Goal: Task Accomplishment & Management: Manage account settings

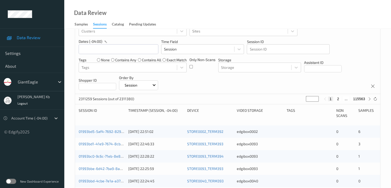
scroll to position [26, 0]
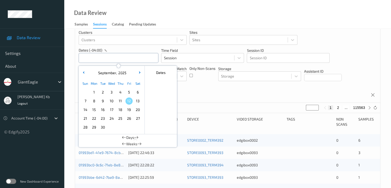
click at [114, 57] on input "text" at bounding box center [119, 58] width 80 height 10
click at [104, 101] on span "9" at bounding box center [102, 100] width 7 height 7
type input "[DATE] 00:00 -> [DATE] 23:59"
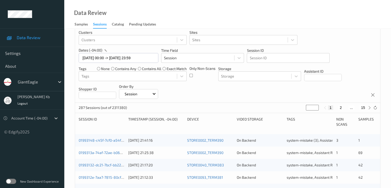
click at [342, 108] on button "2" at bounding box center [340, 107] width 5 height 5
type input "*"
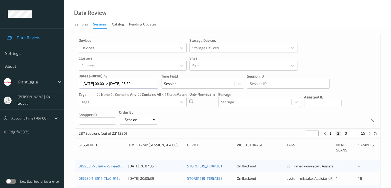
click at [346, 133] on button "3" at bounding box center [345, 133] width 5 height 5
type input "*"
click at [348, 133] on button "4" at bounding box center [348, 133] width 5 height 5
type input "*"
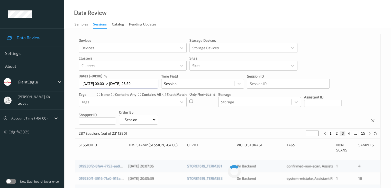
type input "*"
click at [351, 133] on button "5" at bounding box center [350, 133] width 5 height 5
type input "*"
drag, startPoint x: 351, startPoint y: 133, endPoint x: 351, endPoint y: 137, distance: 3.6
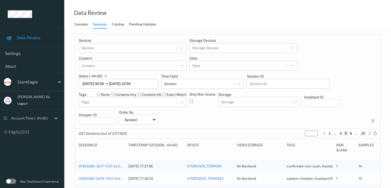
click at [351, 135] on button "6" at bounding box center [350, 133] width 5 height 5
type input "*"
click at [351, 132] on button "7" at bounding box center [350, 133] width 5 height 5
type input "*"
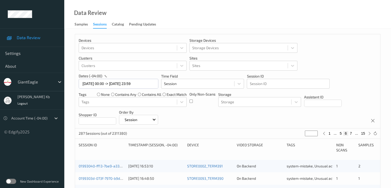
type input "*"
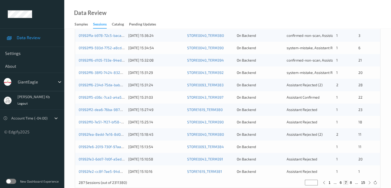
scroll to position [240, 0]
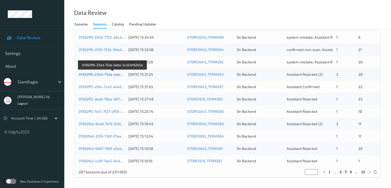
click at [106, 74] on link "01992ff6-234d-75da-baba-5cc67ef62b5a" at bounding box center [113, 74] width 68 height 4
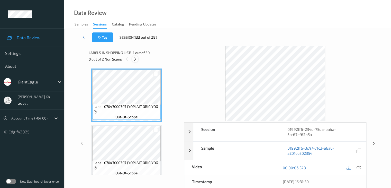
click at [136, 58] on icon at bounding box center [135, 59] width 4 height 5
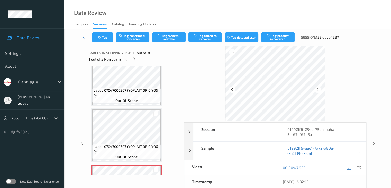
scroll to position [455, 0]
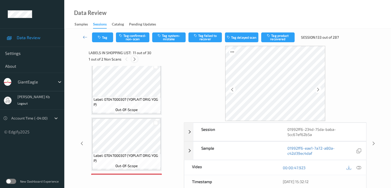
click at [134, 58] on icon at bounding box center [134, 59] width 4 height 5
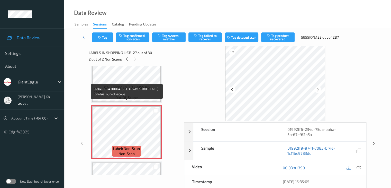
scroll to position [1429, 0]
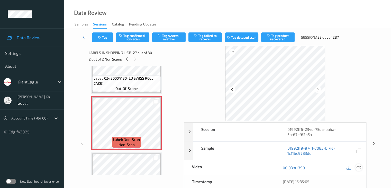
click at [358, 166] on icon at bounding box center [358, 167] width 5 height 5
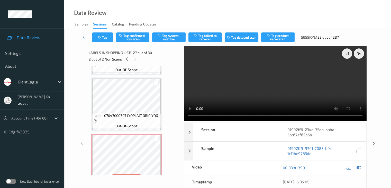
scroll to position [547, 0]
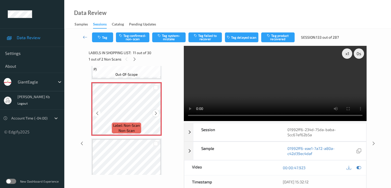
click at [155, 113] on icon at bounding box center [156, 113] width 4 height 5
click at [156, 113] on icon at bounding box center [156, 113] width 4 height 5
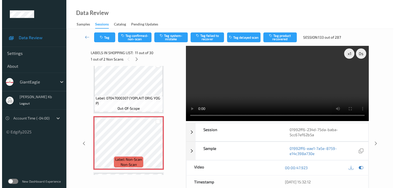
scroll to position [521, 0]
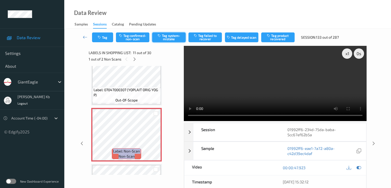
click at [179, 35] on button "Tag system-mistake" at bounding box center [168, 37] width 33 height 10
click at [106, 36] on button "Tag" at bounding box center [102, 37] width 21 height 10
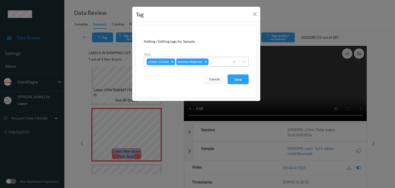
click at [214, 61] on div at bounding box center [217, 62] width 17 height 6
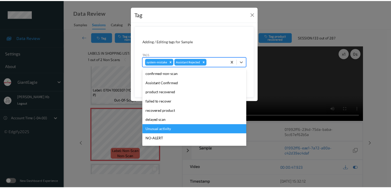
scroll to position [45, 0]
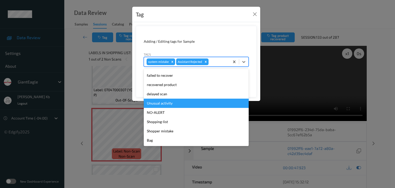
click at [170, 102] on div "Unusual activity" at bounding box center [196, 102] width 105 height 9
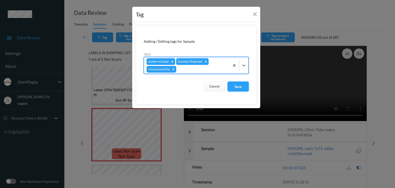
click at [236, 86] on button "Save" at bounding box center [237, 86] width 21 height 10
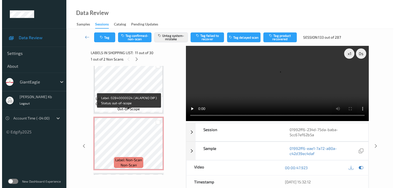
scroll to position [1446, 0]
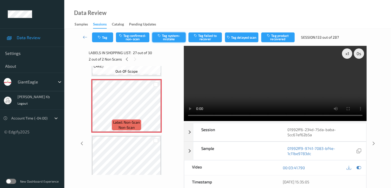
click at [172, 37] on button "Tag system-mistake" at bounding box center [168, 37] width 33 height 10
click at [108, 34] on button "Tag" at bounding box center [102, 37] width 21 height 10
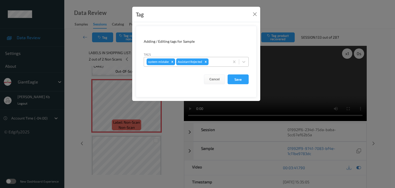
click at [218, 59] on div at bounding box center [217, 62] width 17 height 6
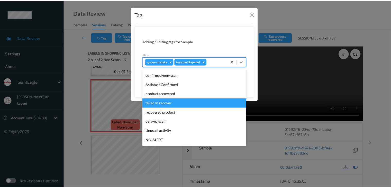
scroll to position [26, 0]
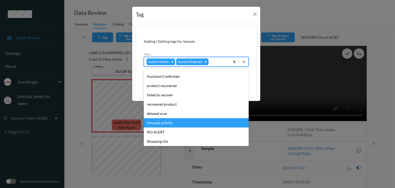
click at [164, 123] on div "Unusual activity" at bounding box center [196, 122] width 105 height 9
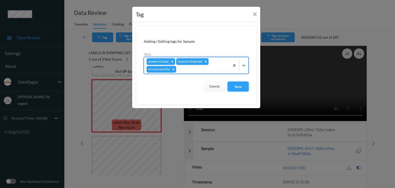
click at [239, 86] on button "Save" at bounding box center [237, 86] width 21 height 10
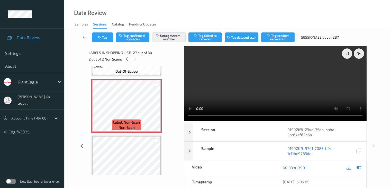
click at [84, 36] on icon at bounding box center [85, 36] width 5 height 5
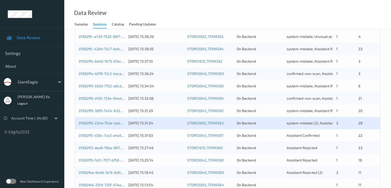
scroll to position [206, 0]
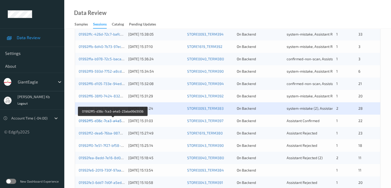
click at [103, 121] on link "01992ff5-d36c-7ca3-a4a5-23aba99d3936" at bounding box center [113, 120] width 69 height 4
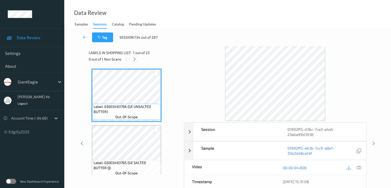
click at [136, 61] on icon at bounding box center [134, 59] width 4 height 5
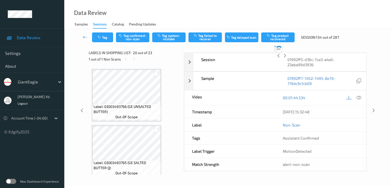
scroll to position [1011, 0]
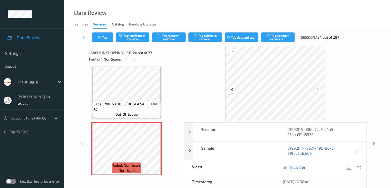
click at [318, 89] on icon at bounding box center [318, 89] width 4 height 5
click at [358, 166] on icon at bounding box center [358, 167] width 5 height 5
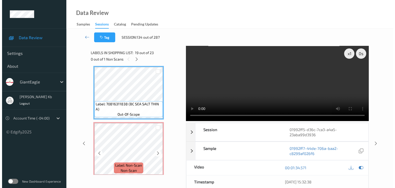
scroll to position [1037, 0]
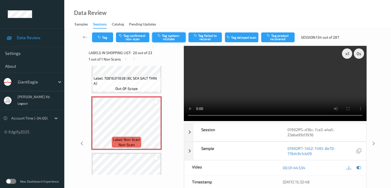
click at [169, 37] on button "Tag system-mistake" at bounding box center [168, 37] width 33 height 10
click at [110, 36] on button "Tag" at bounding box center [102, 37] width 21 height 10
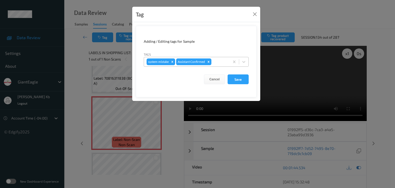
click at [220, 61] on div at bounding box center [219, 62] width 15 height 6
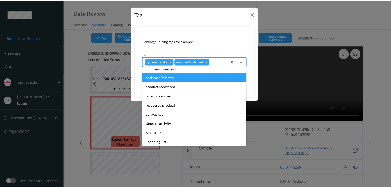
scroll to position [45, 0]
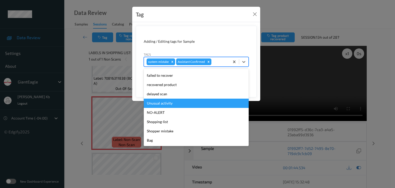
click at [165, 103] on div "Unusual activity" at bounding box center [196, 102] width 105 height 9
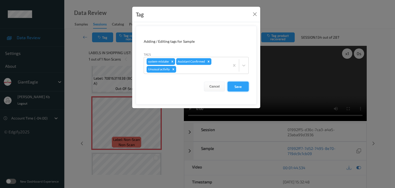
click at [238, 86] on button "Save" at bounding box center [237, 86] width 21 height 10
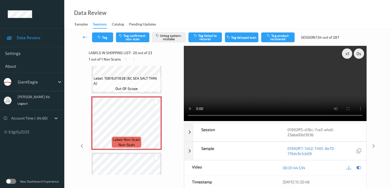
click at [87, 37] on icon at bounding box center [85, 36] width 5 height 5
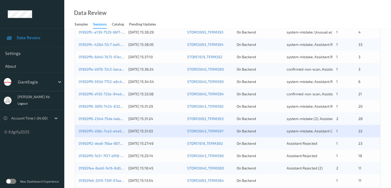
scroll to position [240, 0]
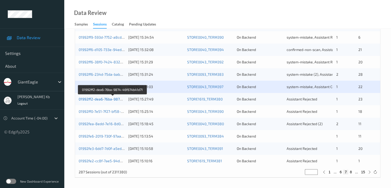
click at [102, 100] on link "01992ff2-dea6-76ba-9874-46f674b41d71" at bounding box center [113, 99] width 68 height 4
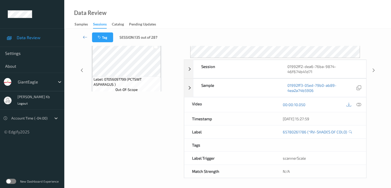
scroll to position [63, 0]
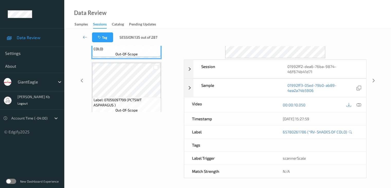
drag, startPoint x: 108, startPoint y: 0, endPoint x: 260, endPoint y: 10, distance: 152.7
click at [260, 10] on div "Data Review Samples Sessions Catalog Pending Updates" at bounding box center [227, 14] width 327 height 29
drag, startPoint x: 161, startPoint y: 0, endPoint x: 271, endPoint y: 13, distance: 110.5
click at [289, 13] on div "Data Review Samples Sessions Catalog Pending Updates" at bounding box center [227, 14] width 327 height 29
drag, startPoint x: 185, startPoint y: 2, endPoint x: 198, endPoint y: 7, distance: 14.4
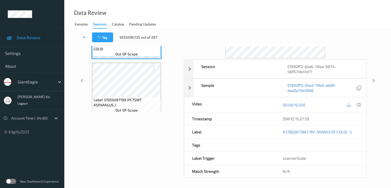
click at [282, 14] on div "Data Review Samples Sessions Catalog Pending Updates" at bounding box center [227, 14] width 327 height 29
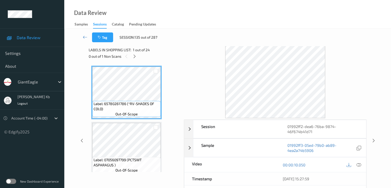
scroll to position [0, 0]
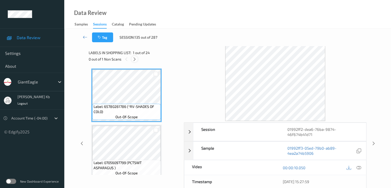
click at [134, 61] on icon at bounding box center [134, 59] width 4 height 5
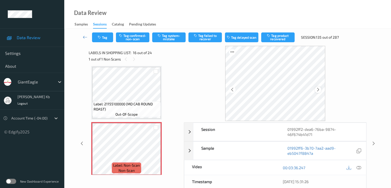
click at [319, 91] on icon at bounding box center [318, 89] width 4 height 5
click at [359, 167] on icon at bounding box center [358, 167] width 5 height 5
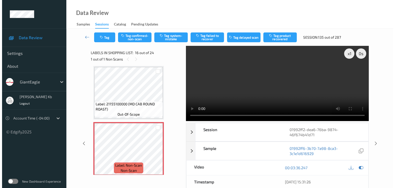
scroll to position [813, 0]
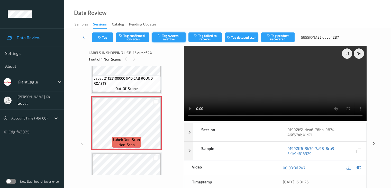
click at [171, 36] on button "Tag system-mistake" at bounding box center [168, 37] width 33 height 10
click at [108, 36] on button "Tag" at bounding box center [102, 37] width 21 height 10
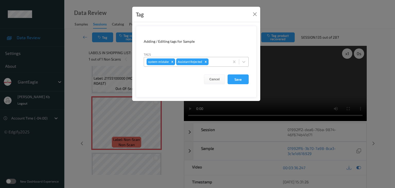
click at [219, 60] on div at bounding box center [217, 62] width 17 height 6
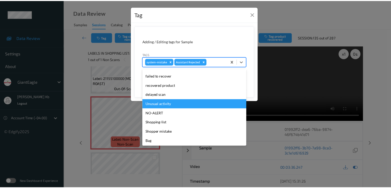
scroll to position [45, 0]
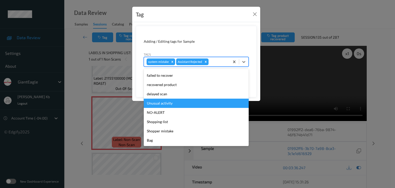
click at [164, 103] on div "Unusual activity" at bounding box center [196, 102] width 105 height 9
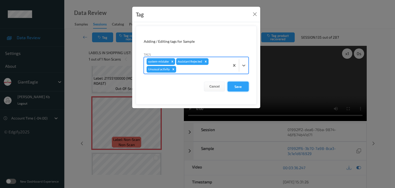
click at [236, 86] on button "Save" at bounding box center [237, 86] width 21 height 10
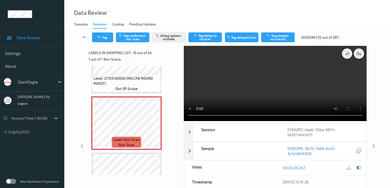
click at [84, 37] on icon at bounding box center [85, 36] width 5 height 5
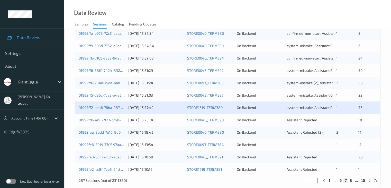
scroll to position [231, 0]
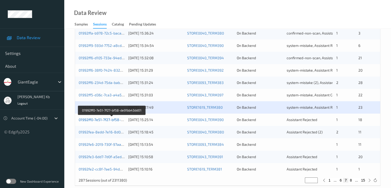
click at [107, 119] on link "01992ff0-7e51-7f27-bf58-de91bb43dd01" at bounding box center [112, 119] width 66 height 4
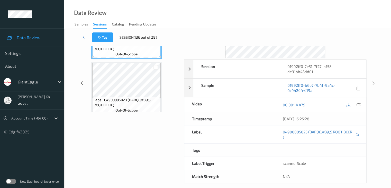
scroll to position [11, 0]
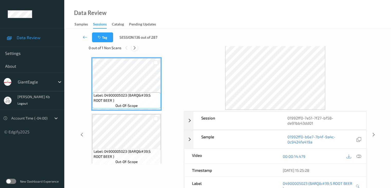
click at [134, 48] on icon at bounding box center [134, 47] width 4 height 5
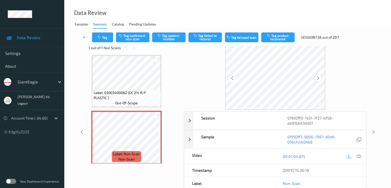
click at [320, 78] on icon at bounding box center [318, 78] width 4 height 5
click at [359, 154] on icon at bounding box center [358, 156] width 5 height 5
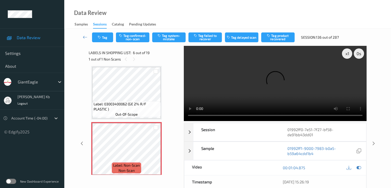
scroll to position [252, 0]
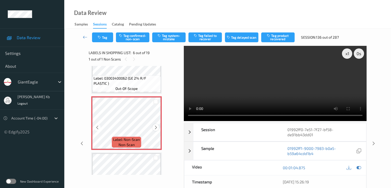
click at [155, 127] on icon at bounding box center [156, 127] width 4 height 5
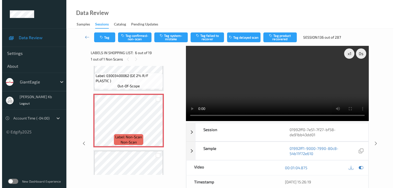
scroll to position [278, 0]
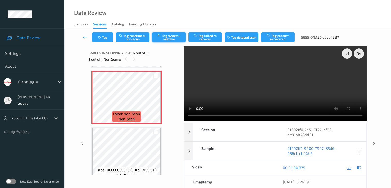
click at [172, 35] on button "Tag system-mistake" at bounding box center [168, 37] width 33 height 10
click at [108, 35] on button "Tag" at bounding box center [102, 37] width 21 height 10
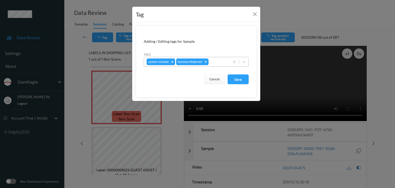
click at [223, 61] on div at bounding box center [217, 62] width 17 height 6
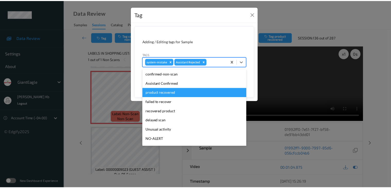
scroll to position [26, 0]
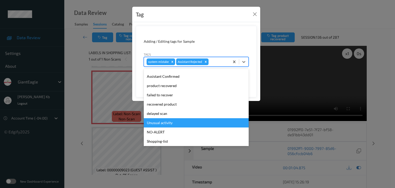
click at [167, 122] on div "Unusual activity" at bounding box center [196, 122] width 105 height 9
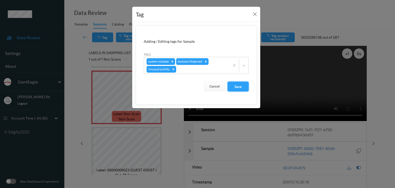
click at [239, 85] on button "Save" at bounding box center [237, 86] width 21 height 10
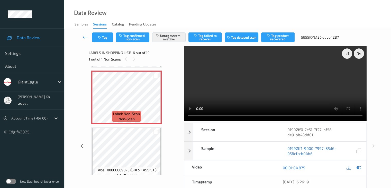
click at [85, 36] on icon at bounding box center [85, 36] width 5 height 5
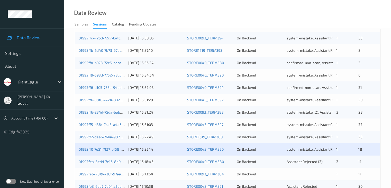
scroll to position [240, 0]
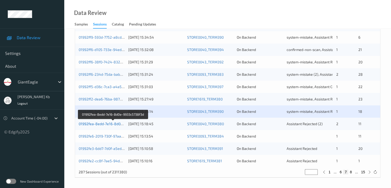
click at [105, 125] on link "01992fea-8edd-7e16-8d0e-9933c5738f3d" at bounding box center [113, 123] width 69 height 4
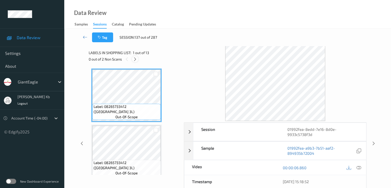
click at [136, 58] on icon at bounding box center [135, 59] width 4 height 5
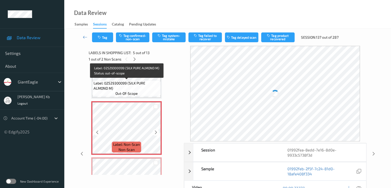
scroll to position [222, 0]
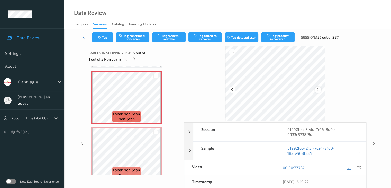
click at [318, 89] on icon at bounding box center [318, 89] width 4 height 5
click at [359, 167] on icon at bounding box center [358, 167] width 5 height 5
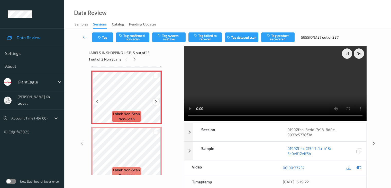
click at [156, 102] on icon at bounding box center [156, 101] width 4 height 5
click at [173, 38] on button "Tag system-mistake" at bounding box center [168, 37] width 33 height 10
click at [108, 35] on button "Tag" at bounding box center [102, 37] width 21 height 10
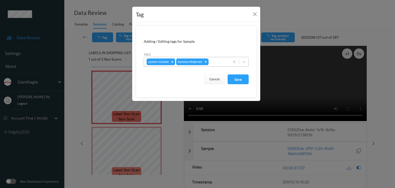
click at [218, 61] on div at bounding box center [217, 62] width 17 height 6
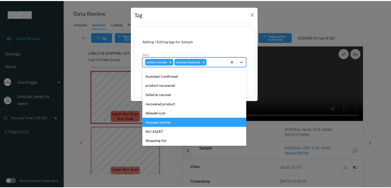
scroll to position [45, 0]
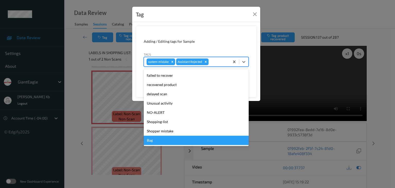
click at [156, 138] on div "Bag" at bounding box center [196, 139] width 105 height 9
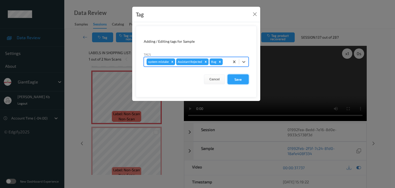
click at [237, 78] on button "Save" at bounding box center [237, 79] width 21 height 10
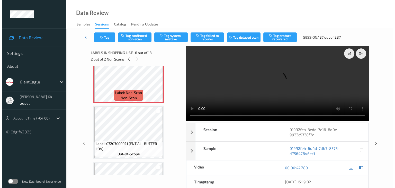
scroll to position [273, 0]
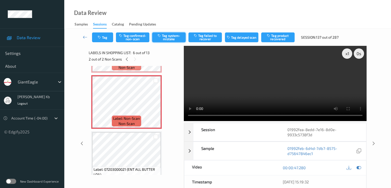
click at [172, 39] on button "Tag system-mistake" at bounding box center [168, 37] width 33 height 10
click at [111, 38] on button "Tag" at bounding box center [102, 37] width 21 height 10
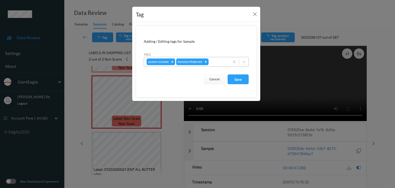
click at [219, 61] on div at bounding box center [217, 62] width 17 height 6
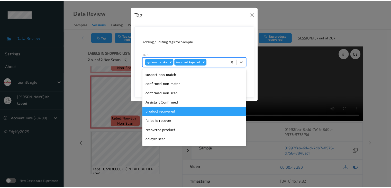
scroll to position [45, 0]
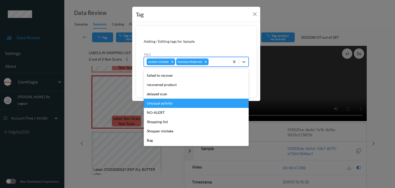
click at [169, 102] on div "Unusual activity" at bounding box center [196, 102] width 105 height 9
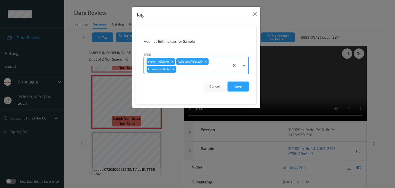
click at [237, 88] on button "Save" at bounding box center [237, 86] width 21 height 10
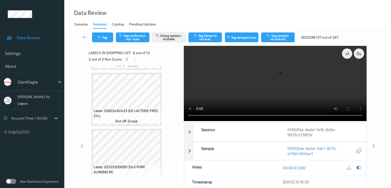
scroll to position [94, 0]
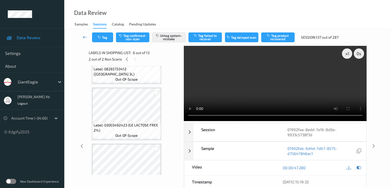
click at [82, 33] on link at bounding box center [85, 37] width 14 height 10
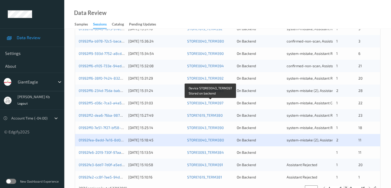
scroll to position [240, 0]
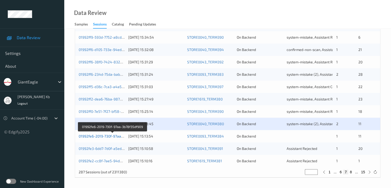
click at [104, 136] on link "01992fe6-2019-730f-97aa-3b78f35df909" at bounding box center [112, 136] width 67 height 4
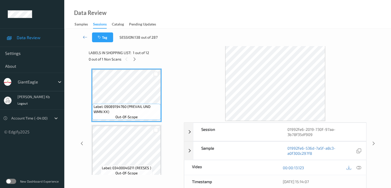
drag, startPoint x: 136, startPoint y: 59, endPoint x: 137, endPoint y: 62, distance: 2.7
click at [136, 59] on icon at bounding box center [134, 59] width 4 height 5
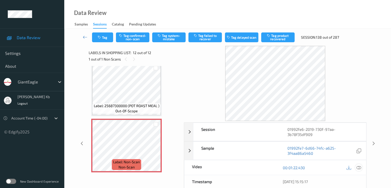
click at [357, 168] on icon at bounding box center [358, 167] width 5 height 5
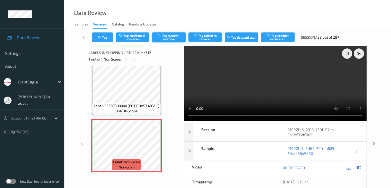
click at [165, 36] on button "Tag system-mistake" at bounding box center [168, 37] width 33 height 10
click at [84, 37] on icon at bounding box center [85, 36] width 5 height 5
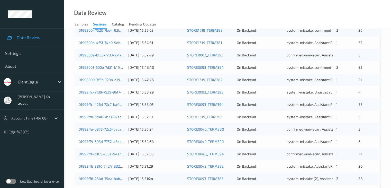
scroll to position [240, 0]
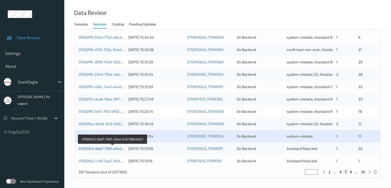
click at [102, 148] on link "01992fe3-6dd7-7d0f-a5ed-b12c19642a53" at bounding box center [113, 148] width 68 height 4
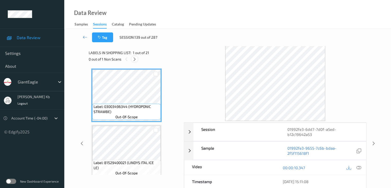
click at [135, 60] on icon at bounding box center [134, 59] width 4 height 5
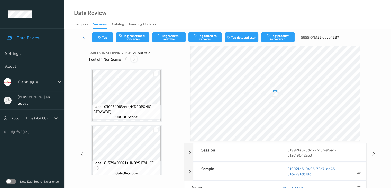
scroll to position [1011, 0]
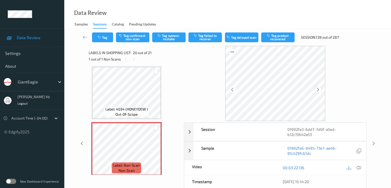
click at [317, 88] on icon at bounding box center [318, 89] width 4 height 5
click at [357, 167] on icon at bounding box center [358, 167] width 5 height 5
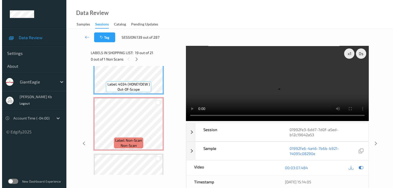
scroll to position [1037, 0]
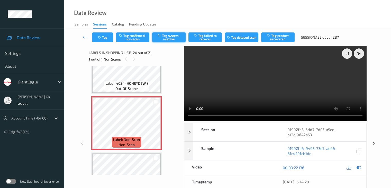
click at [167, 34] on button "Tag system-mistake" at bounding box center [168, 37] width 33 height 10
click at [104, 38] on button "Tag" at bounding box center [102, 37] width 21 height 10
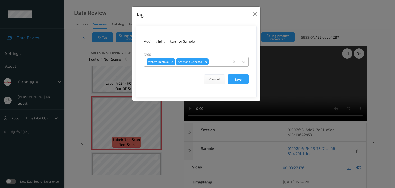
click at [218, 58] on div "system-mistake Assistant Rejected" at bounding box center [187, 61] width 86 height 9
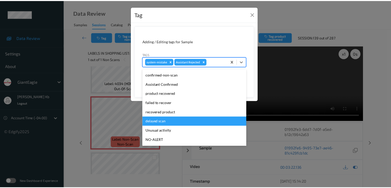
scroll to position [26, 0]
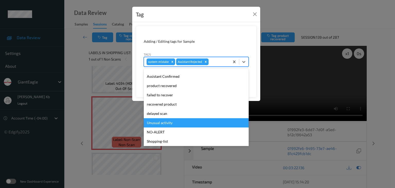
click at [161, 123] on div "Unusual activity" at bounding box center [196, 122] width 105 height 9
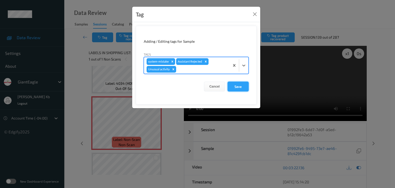
click at [237, 86] on button "Save" at bounding box center [237, 86] width 21 height 10
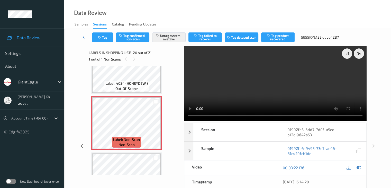
click at [86, 36] on icon at bounding box center [85, 36] width 5 height 5
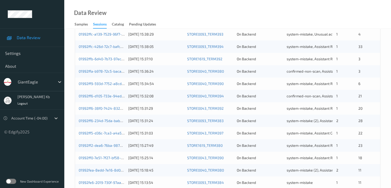
scroll to position [240, 0]
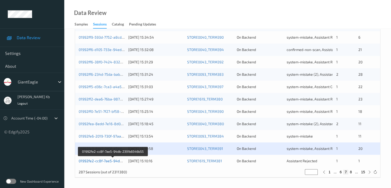
click at [107, 161] on link "01992fe2-cc8f-7ae5-94db-2391b6546b55" at bounding box center [113, 160] width 69 height 4
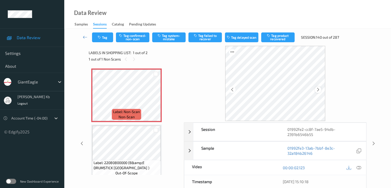
click at [319, 90] on icon at bounding box center [318, 89] width 4 height 5
click at [359, 167] on icon at bounding box center [358, 167] width 5 height 5
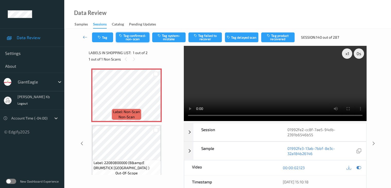
click at [138, 37] on button "Tag confirmed-non-scan" at bounding box center [132, 37] width 33 height 10
click at [156, 98] on icon at bounding box center [156, 99] width 4 height 5
drag, startPoint x: 86, startPoint y: 36, endPoint x: 88, endPoint y: 24, distance: 12.2
click at [86, 36] on icon at bounding box center [85, 36] width 5 height 5
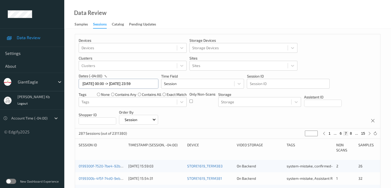
click at [150, 83] on input "[DATE] 00:00 -> [DATE] 23:59" at bounding box center [119, 84] width 80 height 10
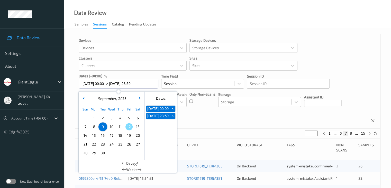
click at [173, 110] on span "+" at bounding box center [172, 108] width 5 height 5
type input "[DATE] 00:00"
type input "*"
click at [173, 110] on span "+" at bounding box center [172, 108] width 5 height 5
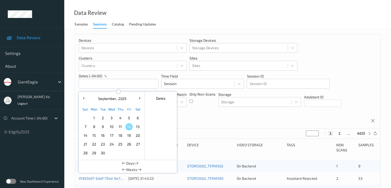
click at [111, 127] on span "10" at bounding box center [111, 126] width 7 height 7
type input "[DATE] 00:00 -> [DATE] 23:59"
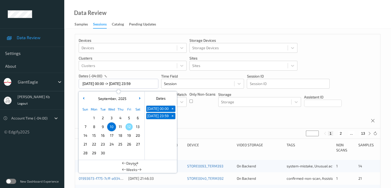
click at [205, 121] on div "Devices Devices Storage Devices Storage Devices Clusters Clusters Sites Sites d…" at bounding box center [227, 81] width 305 height 94
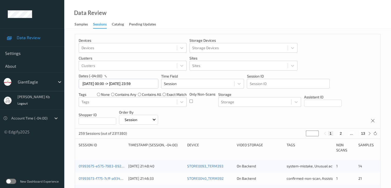
click at [341, 133] on button "2" at bounding box center [340, 133] width 5 height 5
type input "*"
click at [345, 133] on button "3" at bounding box center [345, 133] width 5 height 5
type input "*"
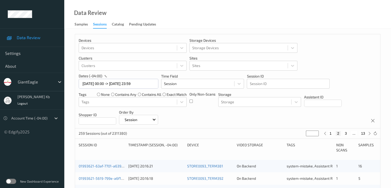
type input "*"
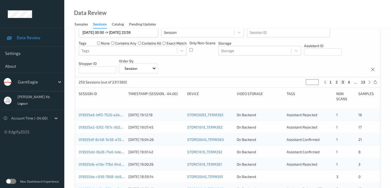
scroll to position [51, 0]
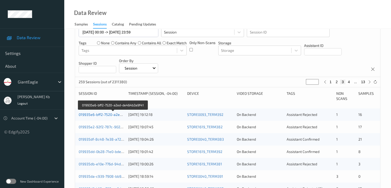
click at [108, 114] on link "019935e6-bff2-7520-a2ed-de464b3a9f41" at bounding box center [113, 114] width 69 height 4
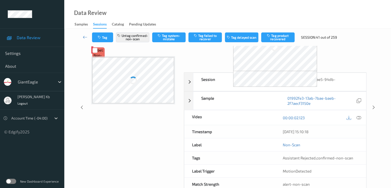
scroll to position [51, 0]
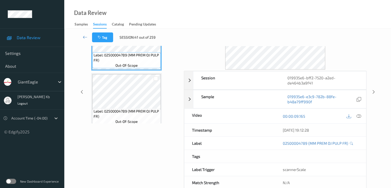
drag, startPoint x: 121, startPoint y: 0, endPoint x: 209, endPoint y: 8, distance: 88.8
click at [243, 13] on div "Data Review Samples Sessions Catalog Pending Updates" at bounding box center [227, 14] width 327 height 29
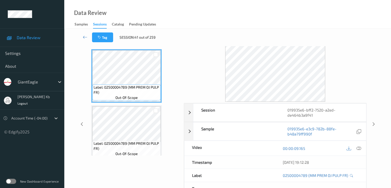
scroll to position [0, 0]
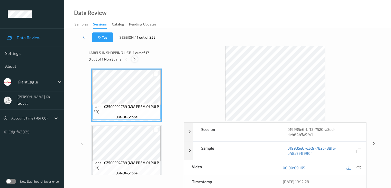
click at [135, 59] on icon at bounding box center [134, 59] width 4 height 5
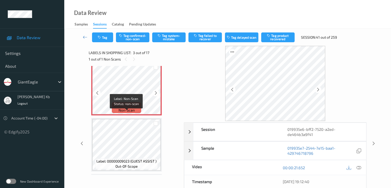
scroll to position [110, 0]
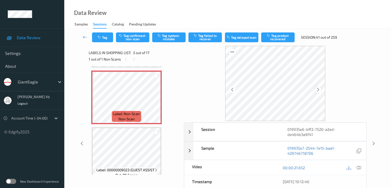
click at [318, 90] on icon at bounding box center [318, 89] width 4 height 5
click at [316, 90] on icon at bounding box center [318, 89] width 4 height 5
click at [361, 166] on div at bounding box center [358, 167] width 7 height 7
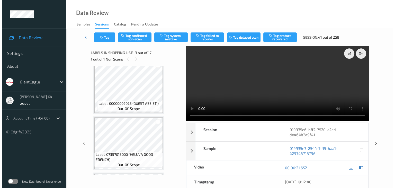
scroll to position [128, 0]
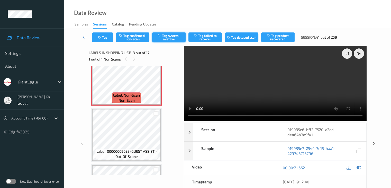
click at [172, 35] on button "Tag system-mistake" at bounding box center [168, 37] width 33 height 10
click at [106, 37] on button "Tag" at bounding box center [102, 37] width 21 height 10
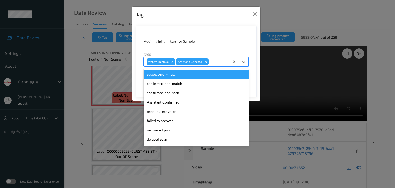
click at [222, 61] on div at bounding box center [217, 62] width 17 height 6
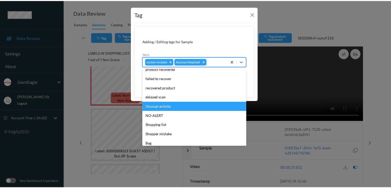
scroll to position [45, 0]
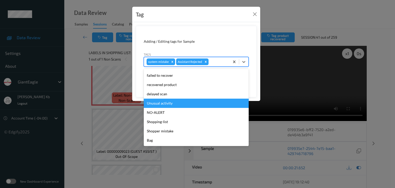
click at [167, 104] on div "Unusual activity" at bounding box center [196, 102] width 105 height 9
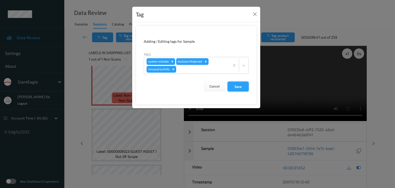
click at [238, 86] on button "Save" at bounding box center [237, 86] width 21 height 10
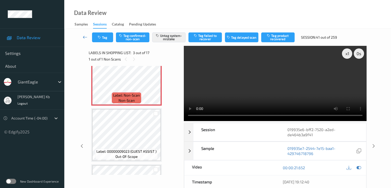
click at [86, 36] on icon at bounding box center [85, 36] width 5 height 5
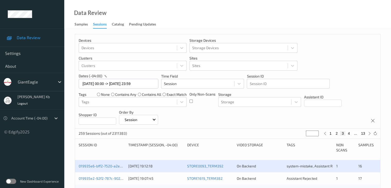
scroll to position [51, 0]
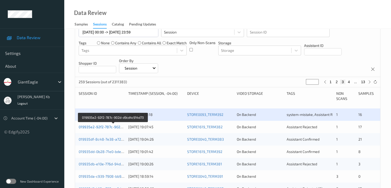
click at [108, 127] on link "019935e2-92f2-787c-902d-d9cd4c914d73" at bounding box center [113, 126] width 69 height 4
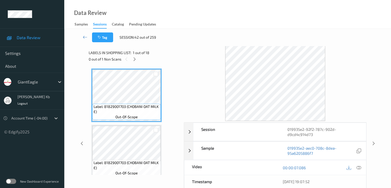
click at [135, 57] on icon at bounding box center [134, 59] width 4 height 5
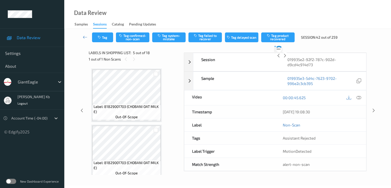
scroll to position [171, 0]
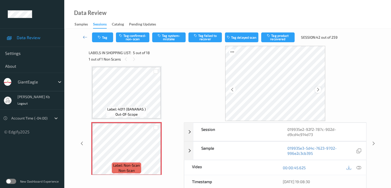
click at [319, 88] on icon at bounding box center [318, 89] width 4 height 5
click at [360, 167] on icon at bounding box center [358, 167] width 5 height 5
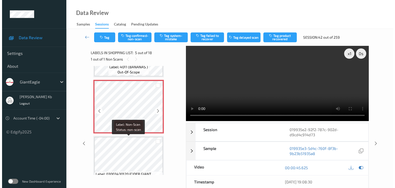
scroll to position [222, 0]
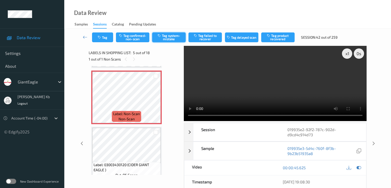
click at [170, 38] on button "Tag system-mistake" at bounding box center [168, 37] width 33 height 10
click at [106, 37] on button "Tag" at bounding box center [102, 37] width 21 height 10
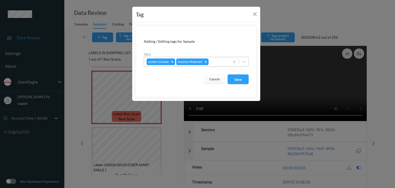
click at [215, 60] on div at bounding box center [217, 62] width 17 height 6
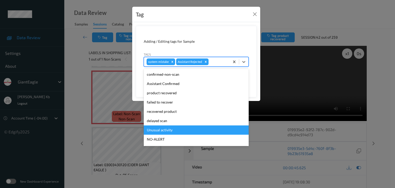
scroll to position [26, 0]
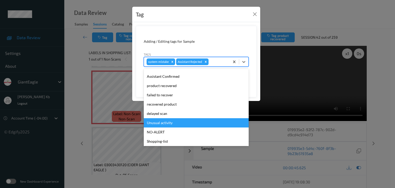
click at [167, 123] on div "Unusual activity" at bounding box center [196, 122] width 105 height 9
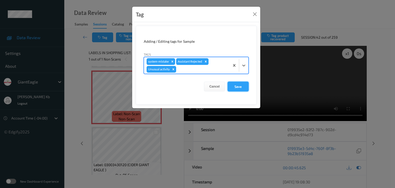
click at [239, 85] on button "Save" at bounding box center [237, 86] width 21 height 10
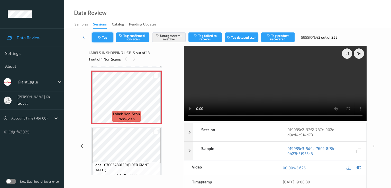
click at [103, 35] on button "Tag" at bounding box center [102, 37] width 21 height 10
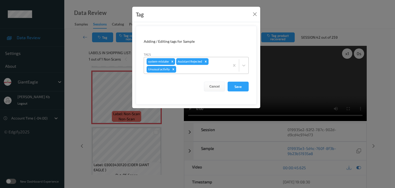
click at [173, 68] on icon "Remove Unusual activity" at bounding box center [173, 69] width 4 height 4
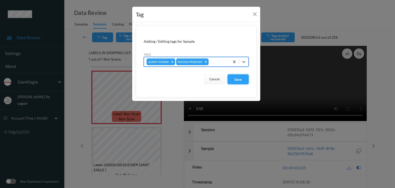
click at [239, 79] on button "Save" at bounding box center [237, 79] width 21 height 10
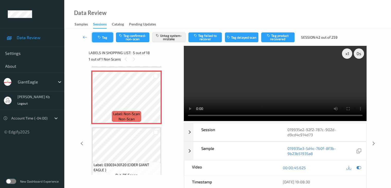
click at [107, 37] on button "Tag" at bounding box center [102, 37] width 21 height 10
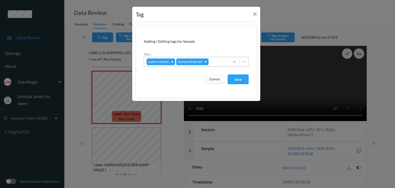
click at [216, 62] on div at bounding box center [217, 62] width 17 height 6
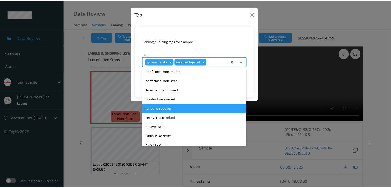
scroll to position [45, 0]
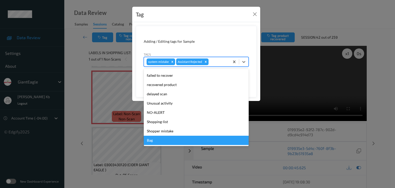
click at [154, 140] on div "Bag" at bounding box center [196, 139] width 105 height 9
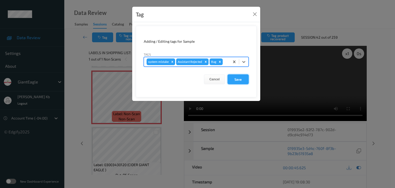
click at [242, 78] on button "Save" at bounding box center [237, 79] width 21 height 10
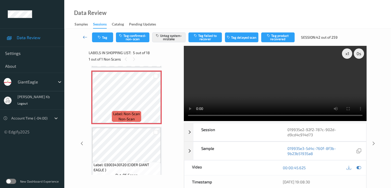
click at [84, 36] on icon at bounding box center [85, 36] width 5 height 5
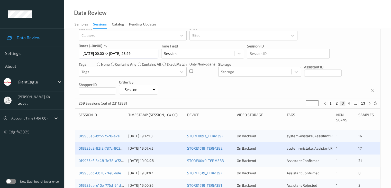
scroll to position [51, 0]
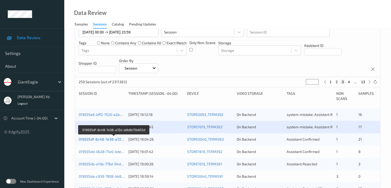
click at [97, 139] on link "019935df-8c48-7e38-a72d-ddb8b75b655d" at bounding box center [114, 139] width 71 height 4
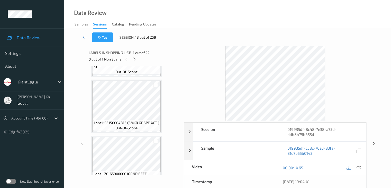
scroll to position [103, 0]
click at [136, 59] on icon at bounding box center [134, 59] width 4 height 5
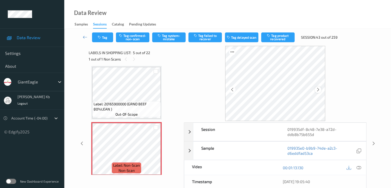
click at [316, 90] on icon at bounding box center [318, 89] width 4 height 5
click at [359, 166] on icon at bounding box center [358, 167] width 5 height 5
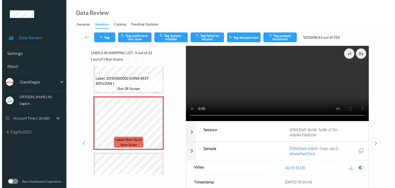
scroll to position [196, 0]
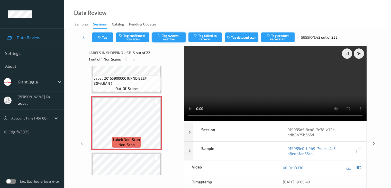
click at [170, 36] on button "Tag system-mistake" at bounding box center [168, 37] width 33 height 10
click at [104, 37] on button "Tag" at bounding box center [102, 37] width 21 height 10
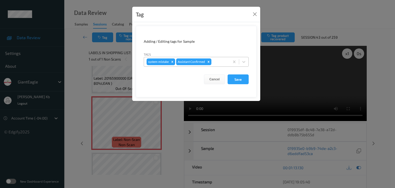
click at [218, 61] on div at bounding box center [219, 62] width 15 height 6
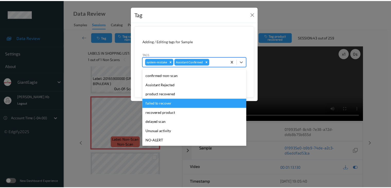
scroll to position [26, 0]
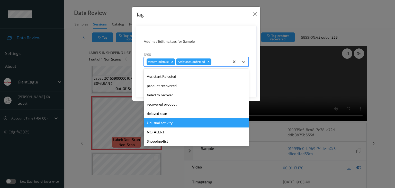
click at [163, 123] on div "Unusual activity" at bounding box center [196, 122] width 105 height 9
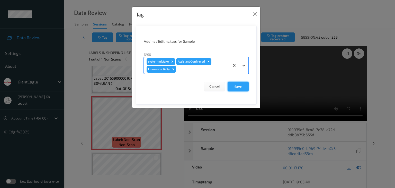
click at [239, 87] on button "Save" at bounding box center [237, 86] width 21 height 10
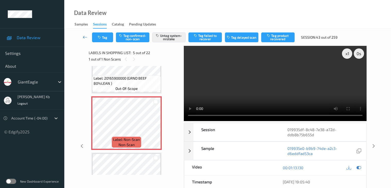
click at [87, 34] on icon at bounding box center [85, 36] width 5 height 5
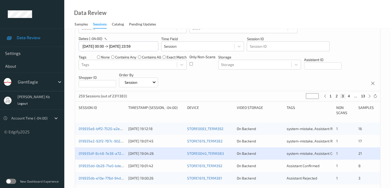
scroll to position [77, 0]
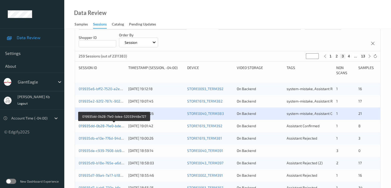
click at [110, 126] on link "019935dd-0b28-71e0-bdea-52033448e727" at bounding box center [114, 125] width 71 height 4
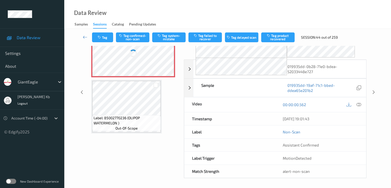
scroll to position [57, 0]
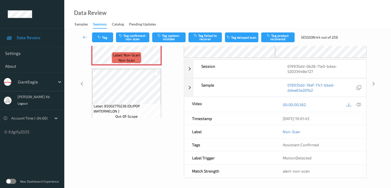
drag, startPoint x: 115, startPoint y: 1, endPoint x: 282, endPoint y: 7, distance: 166.9
click at [282, 7] on div "Data Review Samples Sessions Catalog Pending Updates" at bounding box center [227, 14] width 327 height 29
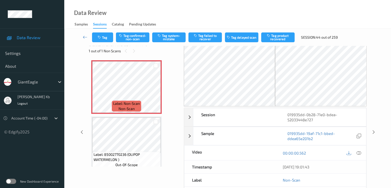
scroll to position [5, 0]
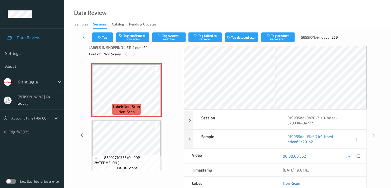
click at [84, 36] on icon at bounding box center [85, 36] width 5 height 5
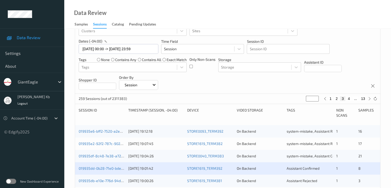
scroll to position [77, 0]
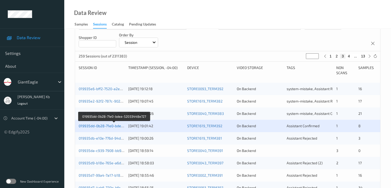
click at [109, 125] on link "019935dd-0b28-71e0-bdea-52033448e727" at bounding box center [114, 125] width 71 height 4
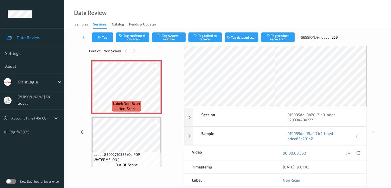
scroll to position [5, 0]
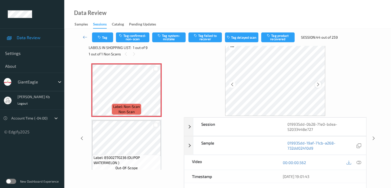
click at [318, 85] on icon at bounding box center [318, 84] width 4 height 5
click at [359, 162] on icon at bounding box center [358, 162] width 5 height 5
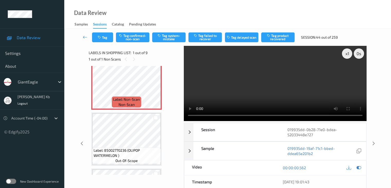
scroll to position [0, 0]
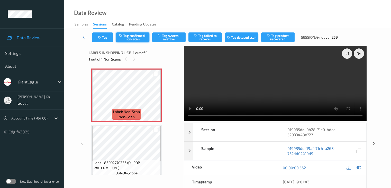
drag, startPoint x: 134, startPoint y: 37, endPoint x: 148, endPoint y: 38, distance: 14.2
click at [134, 37] on button "Tag confirmed-non-scan" at bounding box center [132, 37] width 33 height 10
click at [278, 36] on button "Tag product recovered" at bounding box center [277, 37] width 33 height 10
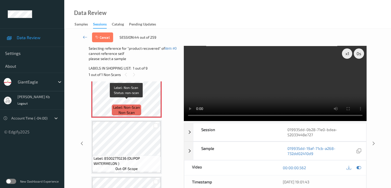
scroll to position [26, 0]
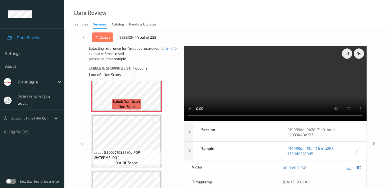
click at [156, 119] on div at bounding box center [155, 119] width 5 height 5
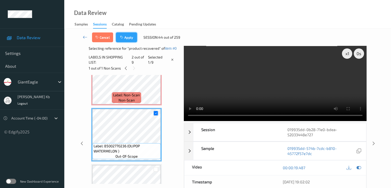
click at [127, 38] on button "Apply" at bounding box center [126, 37] width 21 height 10
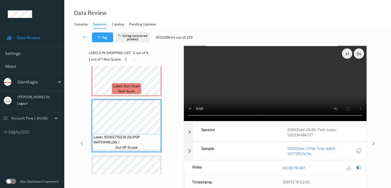
drag, startPoint x: 84, startPoint y: 36, endPoint x: 86, endPoint y: 29, distance: 7.5
click at [84, 36] on icon at bounding box center [85, 36] width 5 height 5
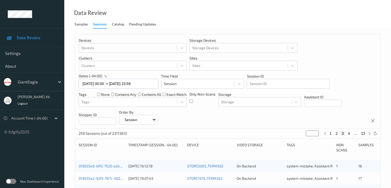
scroll to position [103, 0]
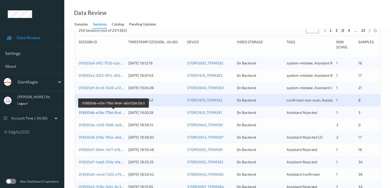
click at [102, 113] on link "019935db-e10e-776d-94d4-a8a723dc33c3" at bounding box center [114, 112] width 70 height 4
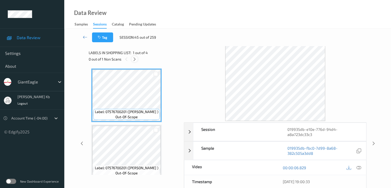
click at [135, 60] on icon at bounding box center [134, 59] width 4 height 5
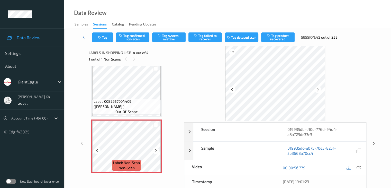
scroll to position [118, 0]
click at [319, 89] on icon at bounding box center [318, 89] width 4 height 5
click at [319, 90] on icon at bounding box center [318, 89] width 4 height 5
click at [358, 167] on icon at bounding box center [358, 167] width 5 height 5
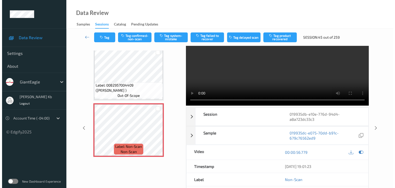
scroll to position [0, 0]
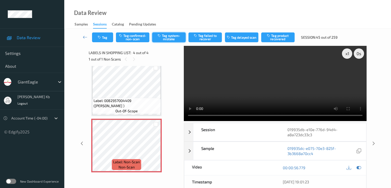
click at [174, 37] on button "Tag system-mistake" at bounding box center [168, 37] width 33 height 10
click at [105, 37] on button "Tag" at bounding box center [102, 37] width 21 height 10
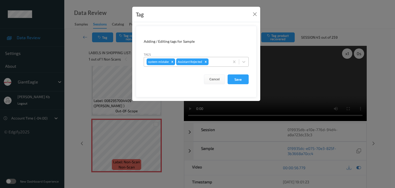
click at [215, 60] on div at bounding box center [217, 62] width 17 height 6
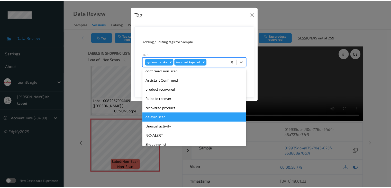
scroll to position [45, 0]
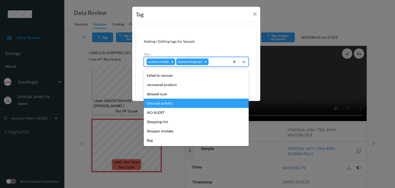
click at [167, 105] on div "Unusual activity" at bounding box center [196, 102] width 105 height 9
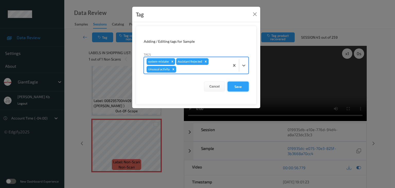
click at [238, 86] on button "Save" at bounding box center [237, 86] width 21 height 10
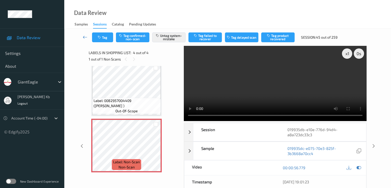
click at [84, 35] on icon at bounding box center [85, 36] width 5 height 5
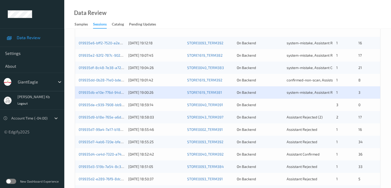
scroll to position [128, 0]
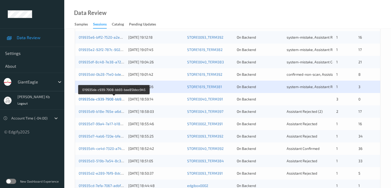
click at [112, 100] on link "019935da-c939-7908-bb93-bae85bbcc945" at bounding box center [114, 99] width 71 height 4
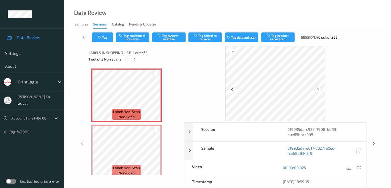
click at [318, 91] on icon at bounding box center [318, 89] width 4 height 5
click at [360, 166] on icon at bounding box center [358, 167] width 5 height 5
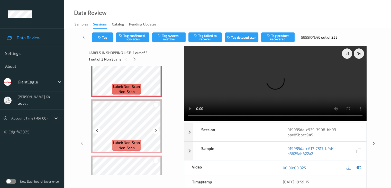
scroll to position [11, 0]
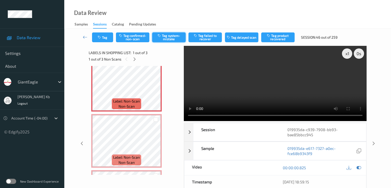
click at [169, 37] on button "Tag system-mistake" at bounding box center [168, 37] width 33 height 10
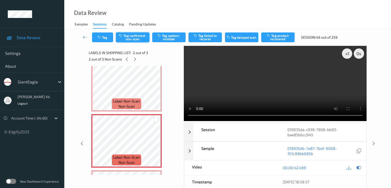
click at [136, 38] on button "Tag confirmed-non-scan" at bounding box center [132, 37] width 33 height 10
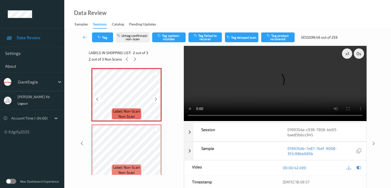
scroll to position [62, 0]
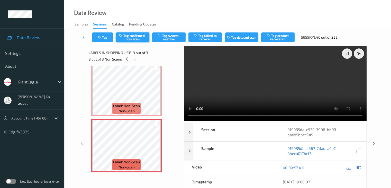
click at [138, 35] on button "Tag confirmed-non-scan" at bounding box center [132, 37] width 33 height 10
click at [84, 38] on icon at bounding box center [85, 36] width 5 height 5
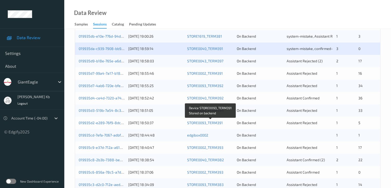
scroll to position [180, 0]
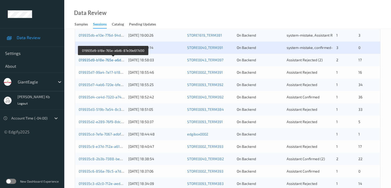
click at [102, 59] on link "019935d9-b18e-765e-a6d6-87e39e617d30" at bounding box center [114, 60] width 70 height 4
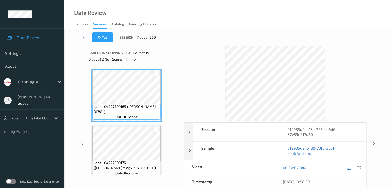
drag, startPoint x: 134, startPoint y: 60, endPoint x: 134, endPoint y: 66, distance: 5.7
click at [134, 61] on icon at bounding box center [135, 59] width 4 height 5
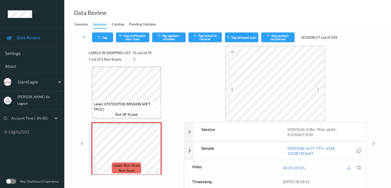
click at [317, 89] on icon at bounding box center [318, 89] width 4 height 5
click at [358, 167] on icon at bounding box center [358, 167] width 5 height 5
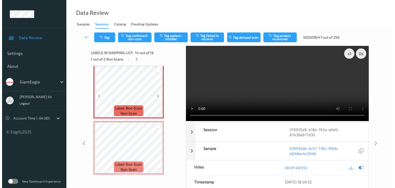
scroll to position [726, 0]
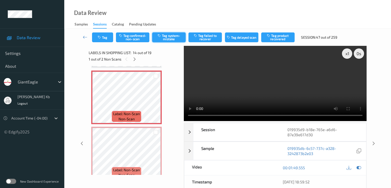
click at [174, 35] on button "Tag system-mistake" at bounding box center [168, 37] width 33 height 10
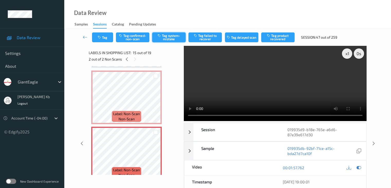
click at [171, 38] on button "Tag system-mistake" at bounding box center [168, 37] width 33 height 10
click at [106, 38] on button "Tag" at bounding box center [102, 37] width 21 height 10
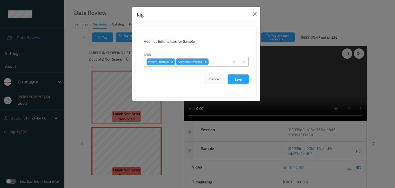
click at [217, 61] on div at bounding box center [217, 62] width 17 height 6
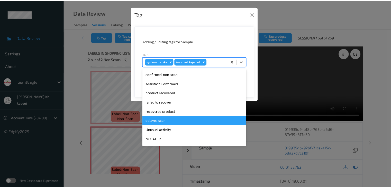
scroll to position [26, 0]
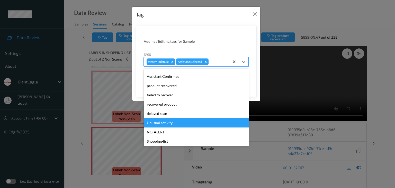
click at [168, 125] on div "Unusual activity" at bounding box center [196, 122] width 105 height 9
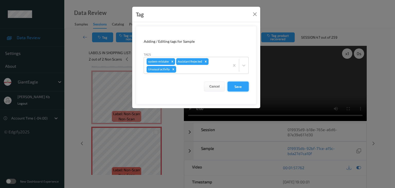
click at [240, 86] on button "Save" at bounding box center [237, 86] width 21 height 10
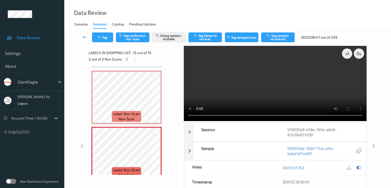
click at [84, 37] on icon at bounding box center [85, 36] width 5 height 5
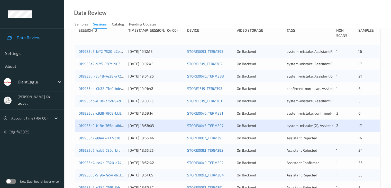
scroll to position [128, 0]
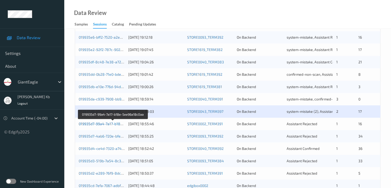
click at [106, 124] on link "019935d7-99a4-7a17-b18e-5ee96a18c0aa" at bounding box center [113, 123] width 69 height 4
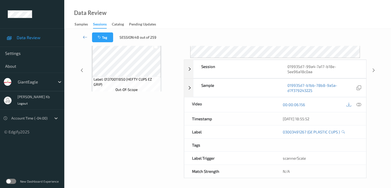
scroll to position [63, 0]
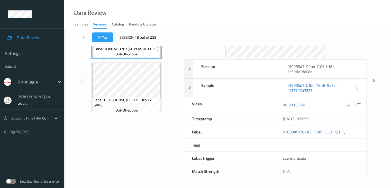
drag, startPoint x: 128, startPoint y: 0, endPoint x: 252, endPoint y: 11, distance: 124.3
click at [286, 13] on div "Data Review Samples Sessions Catalog Pending Updates" at bounding box center [227, 14] width 327 height 29
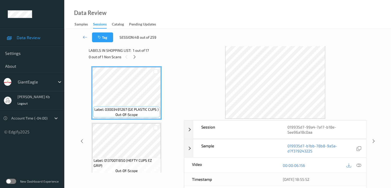
scroll to position [0, 0]
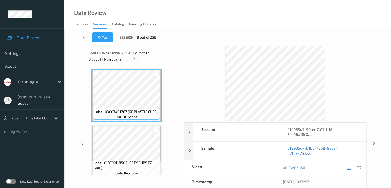
click at [135, 59] on icon at bounding box center [134, 59] width 4 height 5
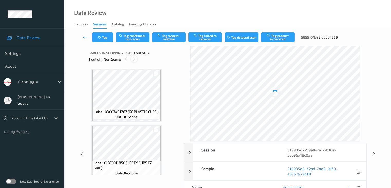
scroll to position [395, 0]
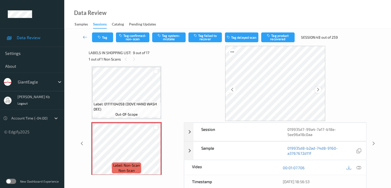
click at [316, 90] on icon at bounding box center [318, 89] width 4 height 5
click at [358, 167] on icon at bounding box center [358, 167] width 5 height 5
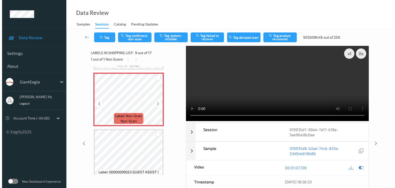
scroll to position [446, 0]
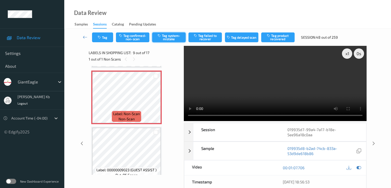
click at [177, 38] on button "Tag system-mistake" at bounding box center [168, 37] width 33 height 10
click at [104, 36] on button "Tag" at bounding box center [102, 37] width 21 height 10
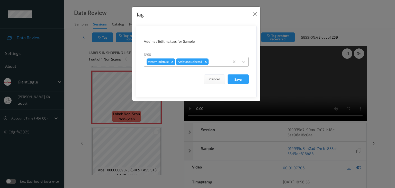
click at [215, 61] on div at bounding box center [217, 62] width 17 height 6
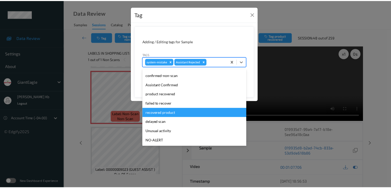
scroll to position [26, 0]
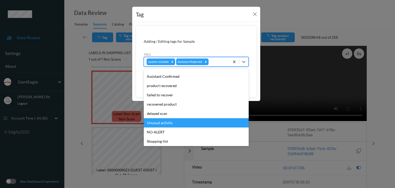
click at [156, 123] on div "Unusual activity" at bounding box center [196, 122] width 105 height 9
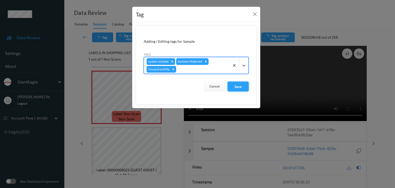
click at [236, 86] on button "Save" at bounding box center [237, 86] width 21 height 10
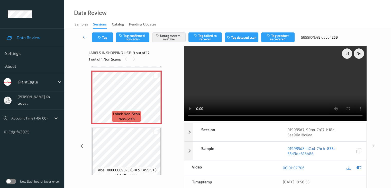
click at [85, 35] on icon at bounding box center [85, 36] width 5 height 5
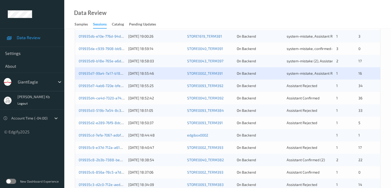
scroll to position [180, 0]
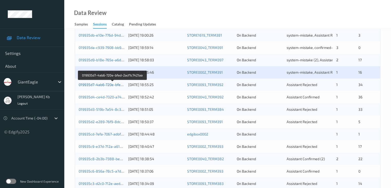
click at [109, 85] on link "019935d7-4ab6-720e-bfed-2acf1c7421aa" at bounding box center [113, 84] width 68 height 4
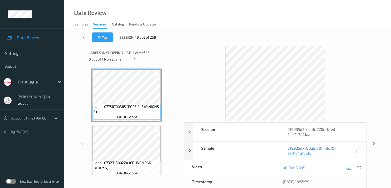
drag, startPoint x: 135, startPoint y: 58, endPoint x: 140, endPoint y: 62, distance: 6.0
click at [135, 58] on icon at bounding box center [134, 59] width 4 height 5
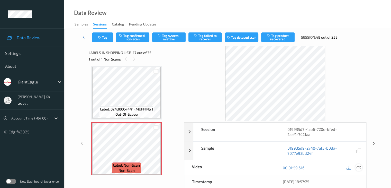
click at [358, 168] on icon at bounding box center [358, 167] width 5 height 5
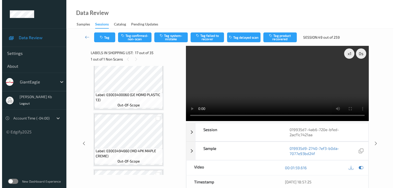
scroll to position [740, 0]
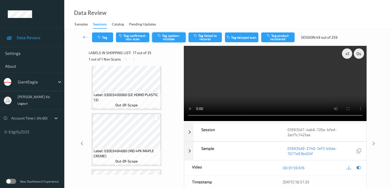
click at [173, 39] on button "Tag system-mistake" at bounding box center [168, 37] width 33 height 10
click at [106, 38] on button "Tag" at bounding box center [102, 37] width 21 height 10
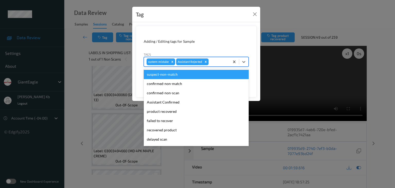
click at [217, 61] on div at bounding box center [217, 62] width 17 height 6
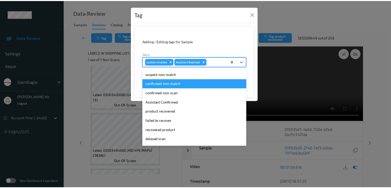
scroll to position [45, 0]
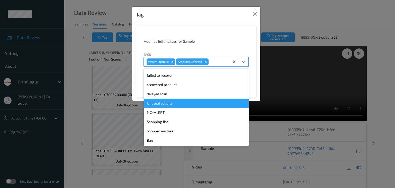
click at [163, 102] on div "Unusual activity" at bounding box center [196, 102] width 105 height 9
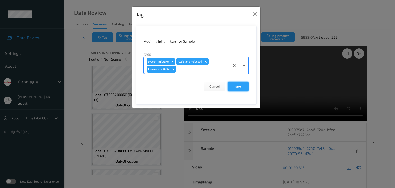
click at [237, 86] on button "Save" at bounding box center [237, 86] width 21 height 10
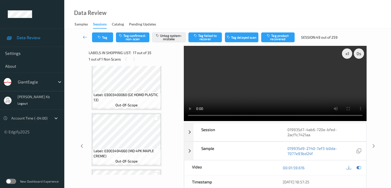
drag, startPoint x: 86, startPoint y: 37, endPoint x: 88, endPoint y: 22, distance: 15.0
click at [86, 37] on icon at bounding box center [85, 36] width 5 height 5
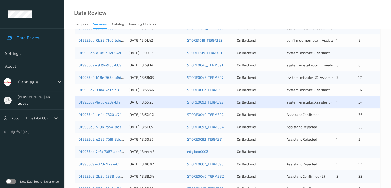
scroll to position [206, 0]
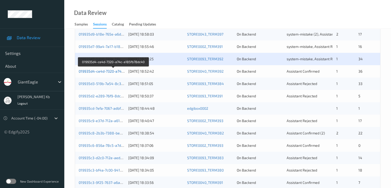
click at [105, 71] on link "019935d4-ce4d-7320-a74c-a185fb78dc40" at bounding box center [114, 71] width 70 height 4
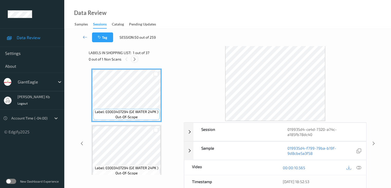
click at [135, 60] on icon at bounding box center [134, 59] width 4 height 5
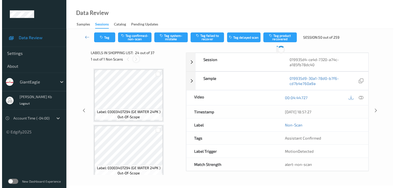
scroll to position [1235, 0]
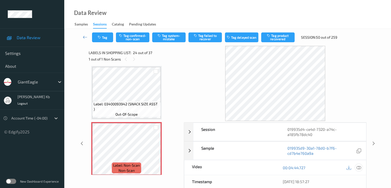
click at [358, 167] on icon at bounding box center [358, 167] width 5 height 5
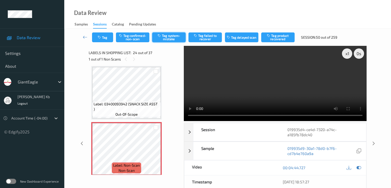
click at [179, 38] on button "Tag system-mistake" at bounding box center [168, 37] width 33 height 10
click at [108, 35] on button "Tag" at bounding box center [102, 37] width 21 height 10
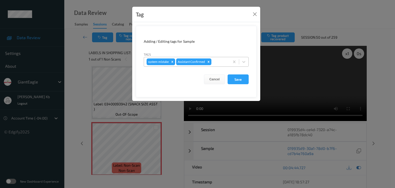
click at [217, 62] on div at bounding box center [219, 62] width 15 height 6
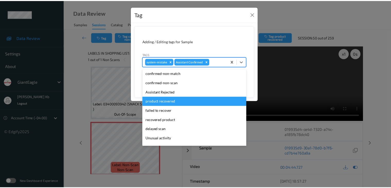
scroll to position [26, 0]
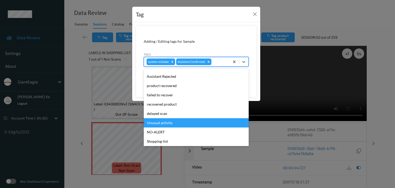
click at [165, 123] on div "Unusual activity" at bounding box center [196, 122] width 105 height 9
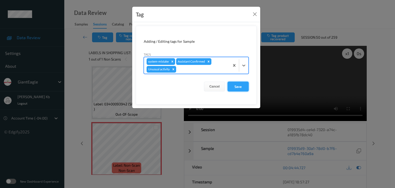
click at [238, 87] on button "Save" at bounding box center [237, 86] width 21 height 10
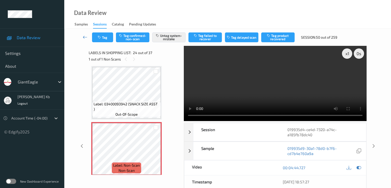
click at [84, 38] on icon at bounding box center [85, 36] width 5 height 5
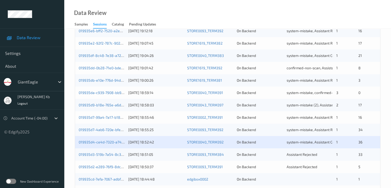
scroll to position [206, 0]
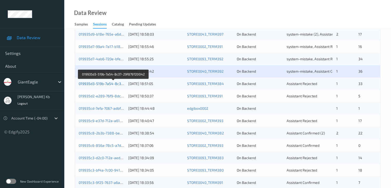
click at [110, 83] on link "019935d3-519b-7a54-8c37-29f879720042" at bounding box center [114, 83] width 70 height 4
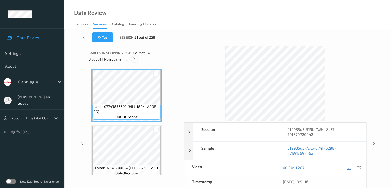
click at [135, 58] on icon at bounding box center [134, 59] width 4 height 5
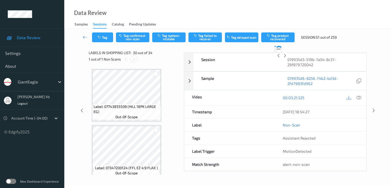
scroll to position [1571, 0]
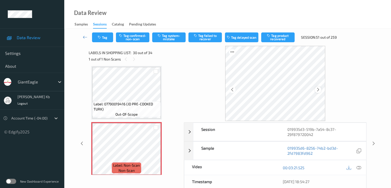
click at [318, 88] on icon at bounding box center [318, 89] width 4 height 5
click at [358, 166] on icon at bounding box center [358, 167] width 5 height 5
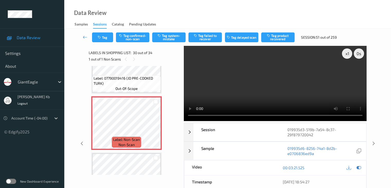
scroll to position [1623, 0]
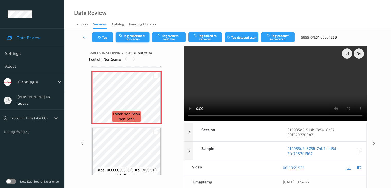
click at [139, 37] on button "Tag confirmed-non-scan" at bounding box center [132, 37] width 33 height 10
click at [283, 38] on button "Tag product recovered" at bounding box center [277, 37] width 33 height 10
click at [283, 38] on div "Tag Untag confirmed-non-scan Tag system-mistake Tag failed to recover Tag delay…" at bounding box center [228, 37] width 306 height 17
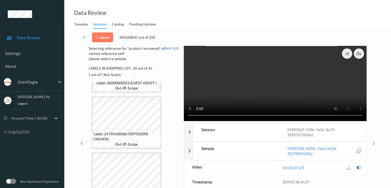
scroll to position [1725, 0]
click at [156, 100] on div at bounding box center [155, 100] width 5 height 5
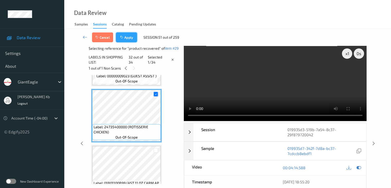
click at [129, 36] on button "Apply" at bounding box center [126, 37] width 21 height 10
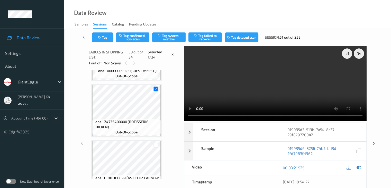
scroll to position [1571, 0]
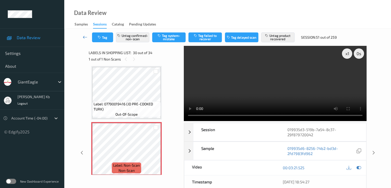
click at [85, 37] on icon at bounding box center [85, 36] width 5 height 5
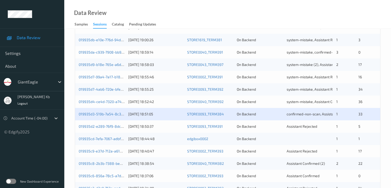
scroll to position [180, 0]
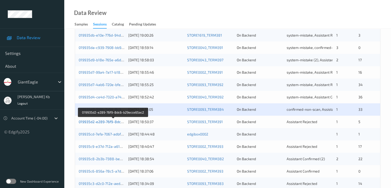
click at [101, 122] on link "019935d2-e289-76f9-8dc6-b29ecce65ac2" at bounding box center [114, 121] width 70 height 4
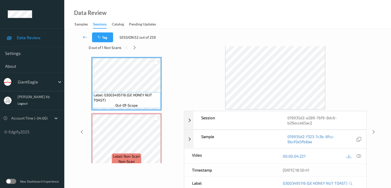
scroll to position [11, 0]
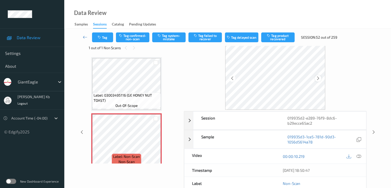
click at [320, 78] on div at bounding box center [318, 78] width 6 height 6
click at [358, 155] on icon at bounding box center [358, 156] width 5 height 5
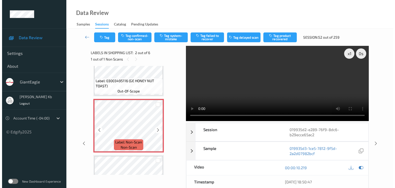
scroll to position [0, 0]
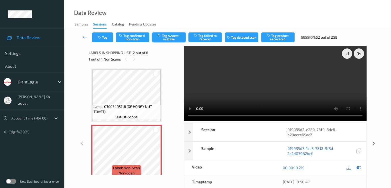
click at [169, 38] on button "Tag system-mistake" at bounding box center [168, 37] width 33 height 10
click at [103, 37] on button "Tag" at bounding box center [102, 37] width 21 height 10
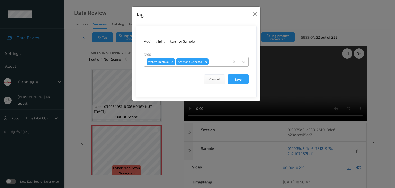
click at [220, 60] on div at bounding box center [217, 62] width 17 height 6
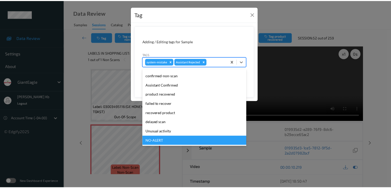
scroll to position [26, 0]
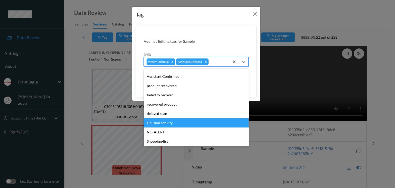
click at [162, 123] on div "Unusual activity" at bounding box center [196, 122] width 105 height 9
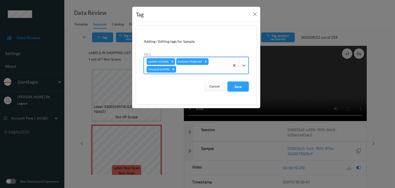
click at [237, 87] on button "Save" at bounding box center [237, 86] width 21 height 10
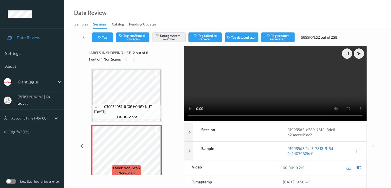
drag, startPoint x: 85, startPoint y: 35, endPoint x: 85, endPoint y: 16, distance: 19.3
click at [85, 35] on icon at bounding box center [85, 36] width 5 height 5
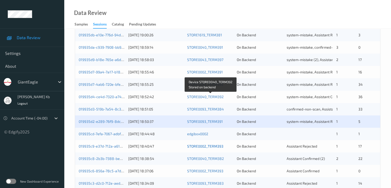
scroll to position [206, 0]
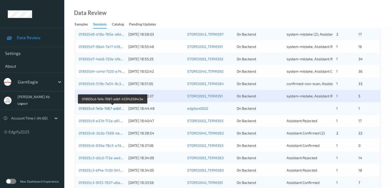
click at [107, 109] on link "019935cd-7efa-7067-adbf-455f42594c5e" at bounding box center [113, 108] width 68 height 4
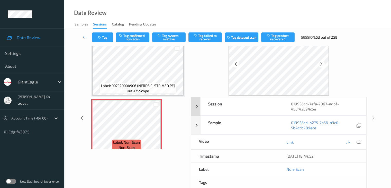
scroll to position [16, 0]
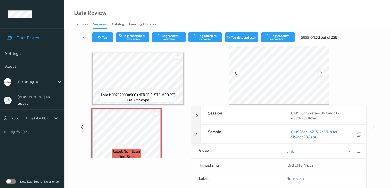
click at [322, 75] on icon at bounding box center [321, 73] width 4 height 5
click at [360, 150] on icon at bounding box center [358, 151] width 5 height 5
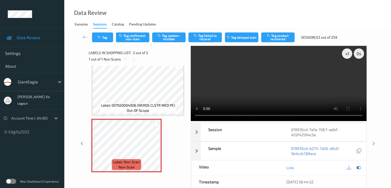
scroll to position [0, 0]
click at [172, 38] on button "Tag system-mistake" at bounding box center [168, 37] width 33 height 10
drag, startPoint x: 87, startPoint y: 36, endPoint x: 86, endPoint y: 25, distance: 11.4
click at [87, 36] on icon at bounding box center [85, 36] width 5 height 5
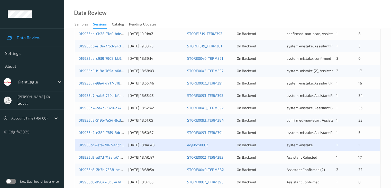
scroll to position [180, 0]
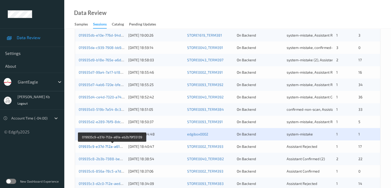
click at [109, 147] on link "019935c9-e37d-712a-a61a-eb2b79f55139" at bounding box center [113, 146] width 68 height 4
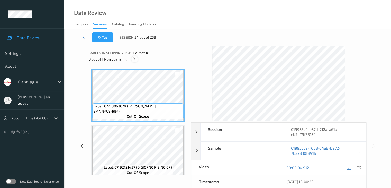
click at [135, 59] on icon at bounding box center [134, 59] width 4 height 5
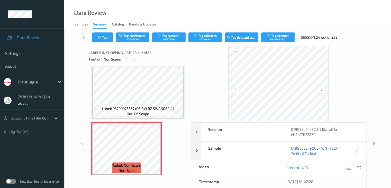
click at [320, 91] on div at bounding box center [321, 89] width 6 height 6
click at [324, 89] on icon at bounding box center [321, 89] width 4 height 5
click at [360, 167] on icon at bounding box center [358, 167] width 5 height 5
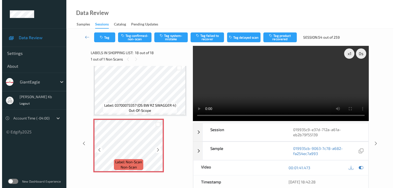
scroll to position [877, 0]
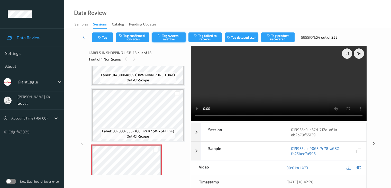
click at [171, 39] on button "Tag system-mistake" at bounding box center [168, 37] width 33 height 10
click at [109, 38] on button "Tag" at bounding box center [102, 37] width 21 height 10
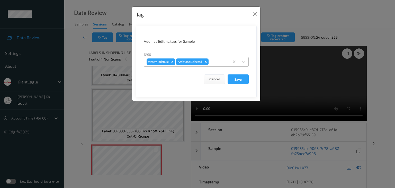
click at [215, 62] on div at bounding box center [217, 62] width 17 height 6
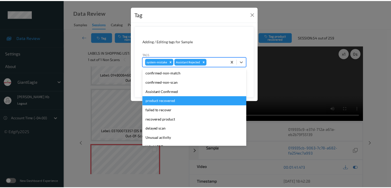
scroll to position [26, 0]
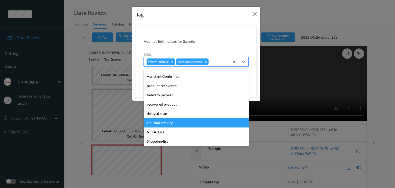
click at [160, 121] on div "Unusual activity" at bounding box center [196, 122] width 105 height 9
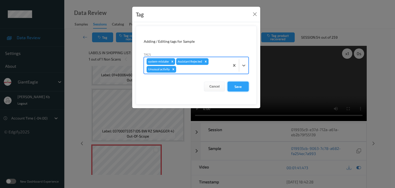
click at [238, 85] on button "Save" at bounding box center [237, 86] width 21 height 10
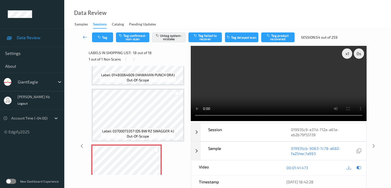
click at [86, 36] on icon at bounding box center [85, 36] width 5 height 5
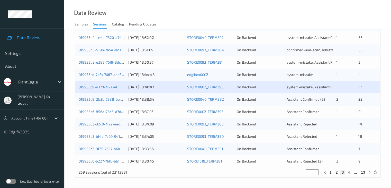
scroll to position [240, 0]
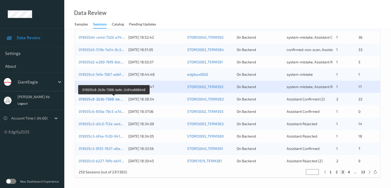
click at [110, 99] on link "019935c8-2b3b-7388-be6c-2c81ca668b48" at bounding box center [114, 99] width 71 height 4
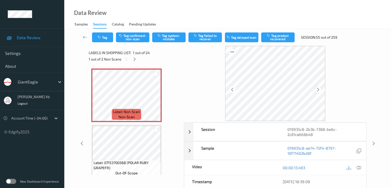
click at [319, 90] on icon at bounding box center [318, 89] width 4 height 5
click at [360, 167] on icon at bounding box center [358, 167] width 5 height 5
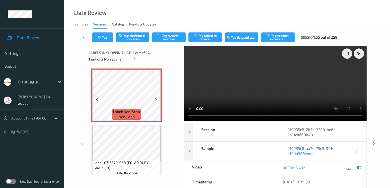
click at [156, 99] on icon at bounding box center [156, 99] width 4 height 5
click at [157, 100] on icon at bounding box center [156, 99] width 4 height 5
click at [178, 36] on button "Tag system-mistake" at bounding box center [168, 37] width 33 height 10
click at [103, 36] on button "Tag" at bounding box center [102, 37] width 21 height 10
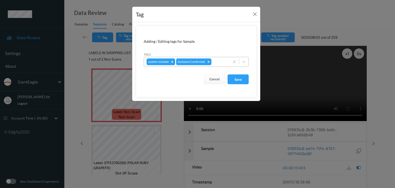
click at [218, 59] on div at bounding box center [219, 62] width 15 height 6
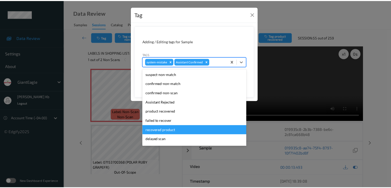
scroll to position [45, 0]
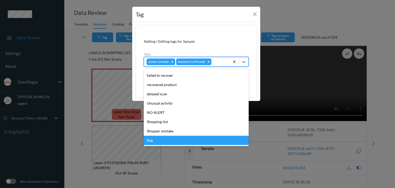
click at [150, 141] on div "Bag" at bounding box center [196, 139] width 105 height 9
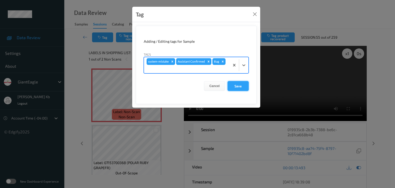
click at [238, 85] on button "Save" at bounding box center [237, 86] width 21 height 10
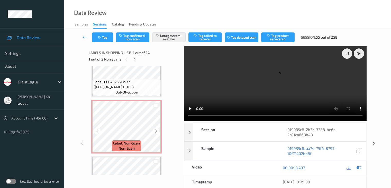
scroll to position [488, 0]
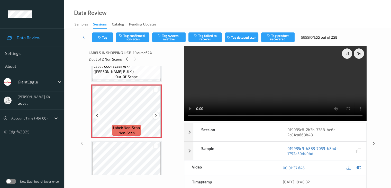
click at [158, 114] on icon at bounding box center [156, 115] width 4 height 5
click at [156, 115] on icon at bounding box center [156, 115] width 4 height 5
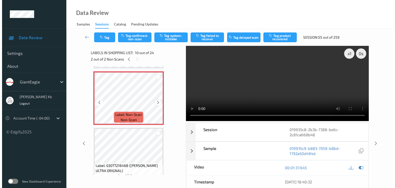
scroll to position [514, 0]
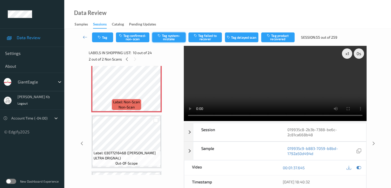
click at [170, 35] on button "Tag system-mistake" at bounding box center [168, 37] width 33 height 10
click at [98, 35] on button "Tag" at bounding box center [102, 37] width 21 height 10
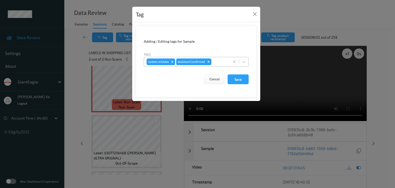
click at [216, 62] on div at bounding box center [219, 62] width 15 height 6
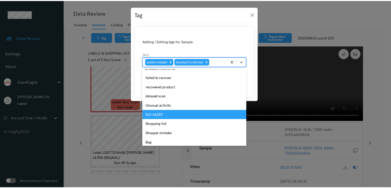
scroll to position [45, 0]
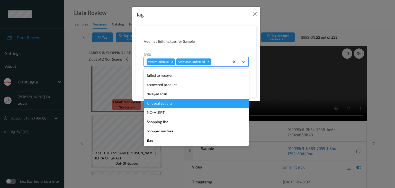
click at [162, 102] on div "Unusual activity" at bounding box center [196, 102] width 105 height 9
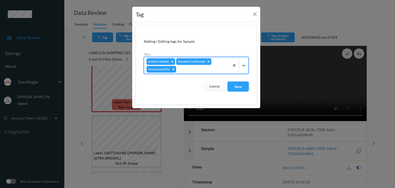
click at [241, 86] on button "Save" at bounding box center [237, 86] width 21 height 10
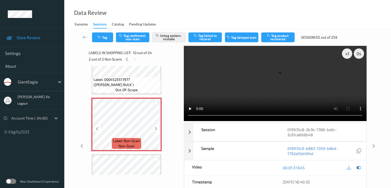
scroll to position [463, 0]
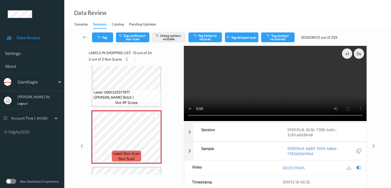
click at [85, 37] on icon at bounding box center [85, 36] width 5 height 5
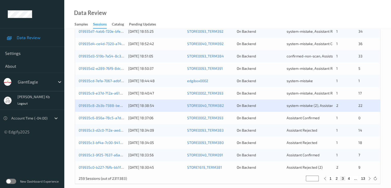
scroll to position [240, 0]
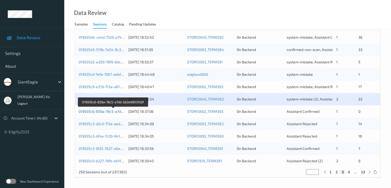
click at [106, 112] on link "019935c6-856a-78c5-a7dd-bb3e99031d3f" at bounding box center [113, 111] width 69 height 4
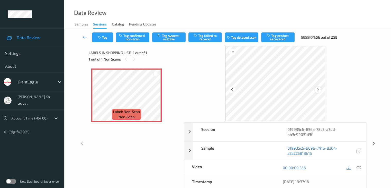
click at [317, 90] on icon at bounding box center [318, 89] width 4 height 5
click at [358, 167] on icon at bounding box center [358, 167] width 5 height 5
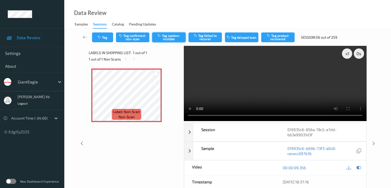
click at [171, 35] on button "Tag system-mistake" at bounding box center [168, 37] width 33 height 10
click at [106, 39] on button "Tag" at bounding box center [102, 37] width 21 height 10
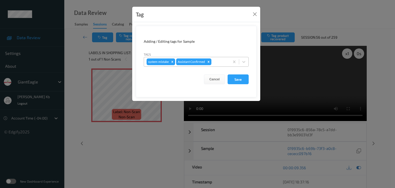
click at [221, 62] on div at bounding box center [219, 62] width 15 height 6
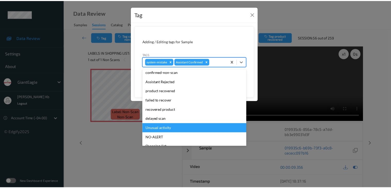
scroll to position [26, 0]
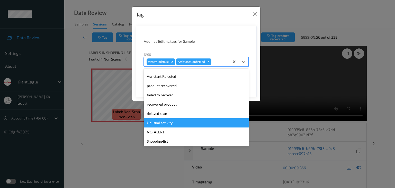
click at [163, 122] on div "Unusual activity" at bounding box center [196, 122] width 105 height 9
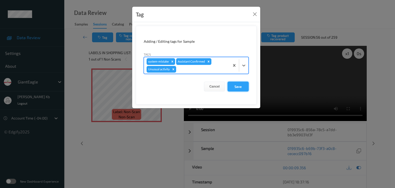
click at [237, 85] on button "Save" at bounding box center [237, 86] width 21 height 10
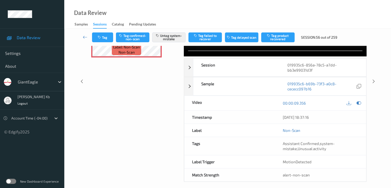
scroll to position [68, 0]
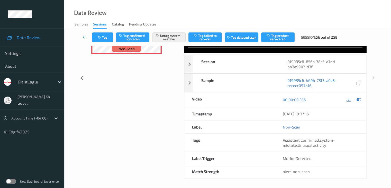
click at [82, 36] on link at bounding box center [85, 37] width 14 height 10
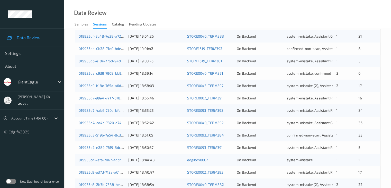
scroll to position [231, 0]
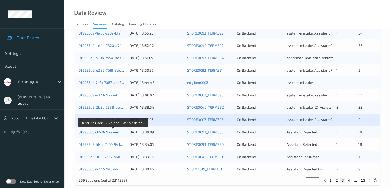
click at [111, 132] on link "019935c3-d2c0-712e-aed4-0a5f26367b73" at bounding box center [113, 132] width 69 height 4
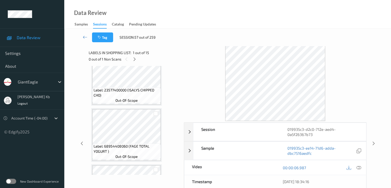
drag, startPoint x: 134, startPoint y: 58, endPoint x: 136, endPoint y: 65, distance: 7.4
click at [134, 58] on icon at bounding box center [134, 59] width 4 height 5
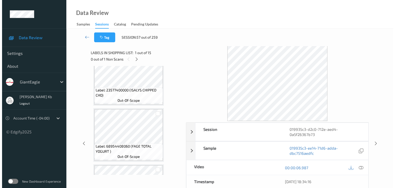
scroll to position [619, 0]
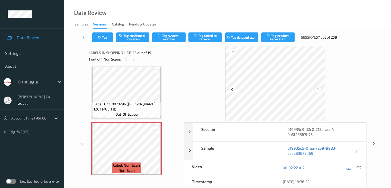
click at [319, 90] on icon at bounding box center [318, 89] width 4 height 5
click at [359, 167] on icon at bounding box center [358, 167] width 5 height 5
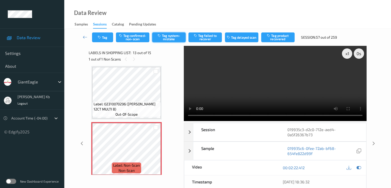
click at [169, 37] on button "Tag system-mistake" at bounding box center [168, 37] width 33 height 10
click at [103, 38] on button "Tag" at bounding box center [102, 37] width 21 height 10
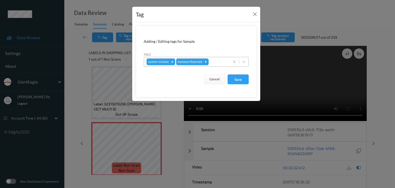
click at [218, 61] on div at bounding box center [217, 62] width 17 height 6
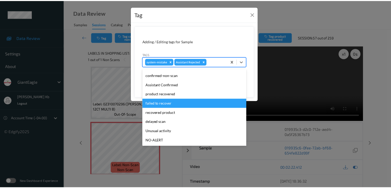
scroll to position [26, 0]
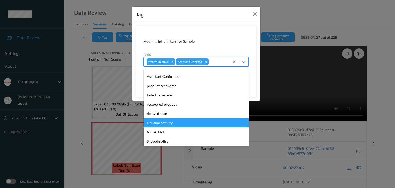
click at [161, 123] on div "Unusual activity" at bounding box center [196, 122] width 105 height 9
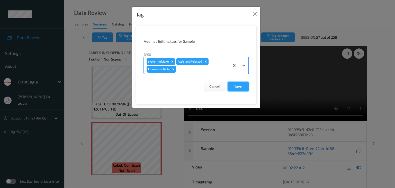
click at [238, 86] on button "Save" at bounding box center [237, 86] width 21 height 10
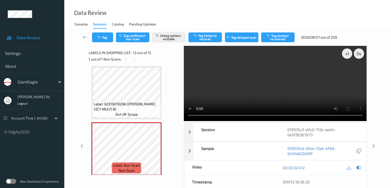
click at [87, 37] on icon at bounding box center [85, 36] width 5 height 5
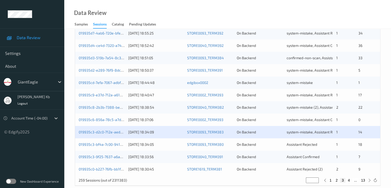
scroll to position [240, 0]
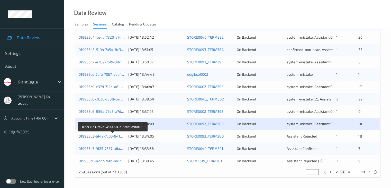
click at [112, 136] on link "019935c3-bf4a-7c00-941a-5c0f5a9faf80" at bounding box center [112, 136] width 67 height 4
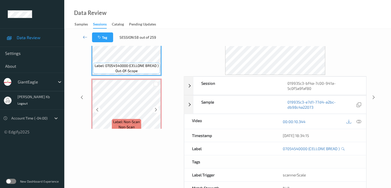
scroll to position [37, 0]
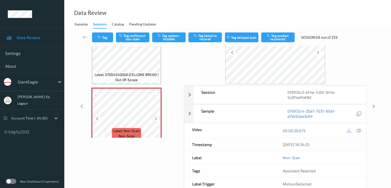
click at [155, 119] on icon at bounding box center [156, 118] width 4 height 5
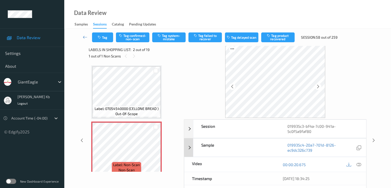
scroll to position [0, 0]
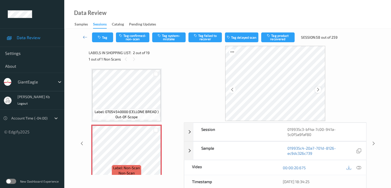
click at [316, 89] on icon at bounding box center [318, 89] width 4 height 5
click at [358, 167] on icon at bounding box center [358, 167] width 5 height 5
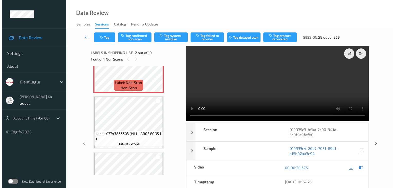
scroll to position [77, 0]
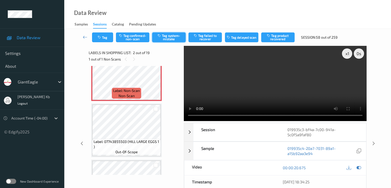
click at [168, 38] on button "Tag system-mistake" at bounding box center [168, 37] width 33 height 10
click at [102, 38] on button "Tag" at bounding box center [102, 37] width 21 height 10
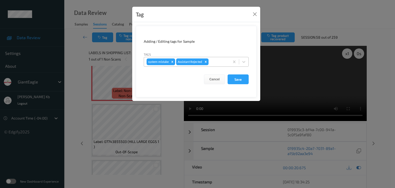
drag, startPoint x: 222, startPoint y: 59, endPoint x: 221, endPoint y: 64, distance: 4.7
click at [222, 60] on div at bounding box center [217, 62] width 17 height 6
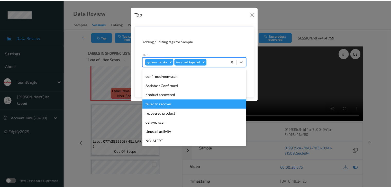
scroll to position [26, 0]
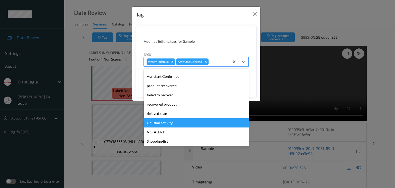
click at [167, 122] on div "Unusual activity" at bounding box center [196, 122] width 105 height 9
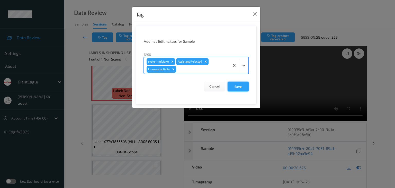
click at [237, 87] on button "Save" at bounding box center [237, 86] width 21 height 10
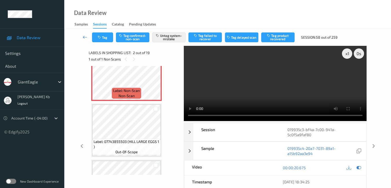
click at [84, 36] on icon at bounding box center [85, 36] width 5 height 5
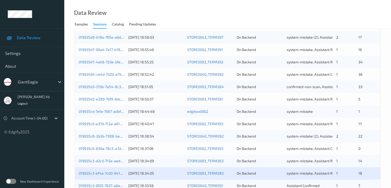
scroll to position [231, 0]
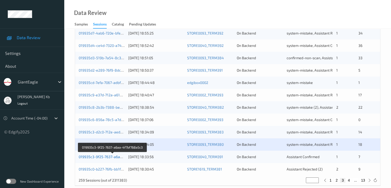
click at [108, 156] on link "019935c3-9f25-7637-a6aa-4f7bf768a5c3" at bounding box center [113, 156] width 68 height 4
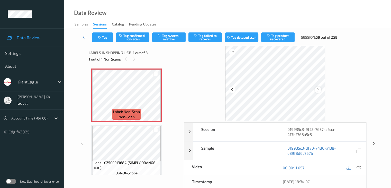
click at [317, 90] on icon at bounding box center [318, 89] width 4 height 5
click at [360, 167] on icon at bounding box center [358, 167] width 5 height 5
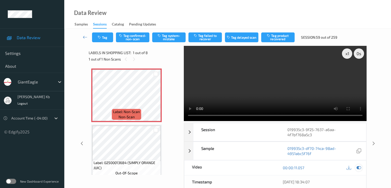
click at [174, 38] on button "Tag system-mistake" at bounding box center [168, 37] width 33 height 10
click at [106, 37] on button "Tag" at bounding box center [102, 37] width 21 height 10
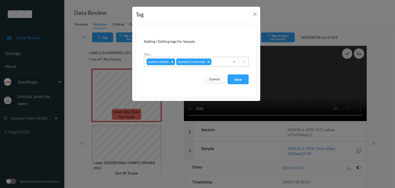
click at [223, 60] on div at bounding box center [219, 62] width 15 height 6
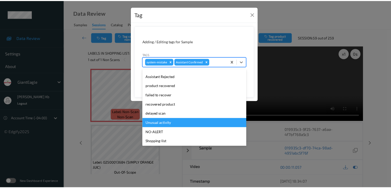
scroll to position [45, 0]
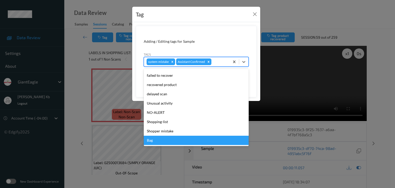
click at [152, 139] on div "Bag" at bounding box center [196, 139] width 105 height 9
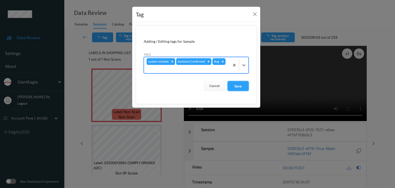
click at [237, 85] on button "Save" at bounding box center [237, 86] width 21 height 10
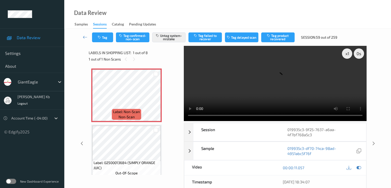
scroll to position [26, 0]
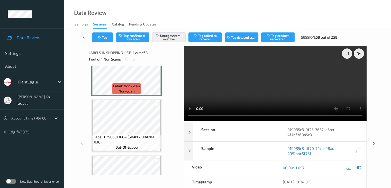
click at [84, 37] on icon at bounding box center [85, 36] width 5 height 5
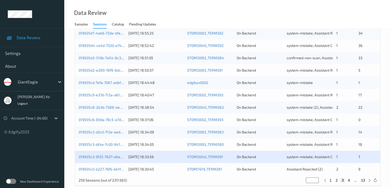
scroll to position [240, 0]
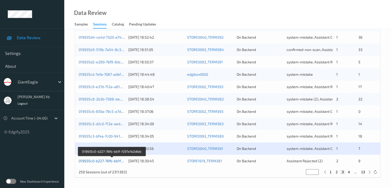
click at [109, 161] on link "019935c0-b227-76fb-bb1f-f297e1b2d6dc" at bounding box center [112, 160] width 67 height 4
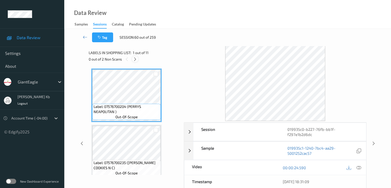
click at [136, 59] on icon at bounding box center [135, 59] width 4 height 5
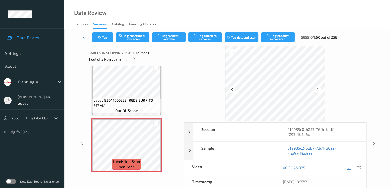
scroll to position [476, 0]
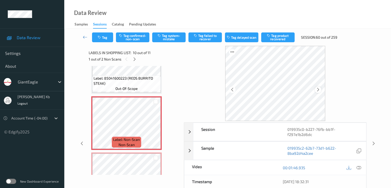
click at [318, 89] on icon at bounding box center [318, 89] width 4 height 5
click at [359, 167] on icon at bounding box center [358, 167] width 5 height 5
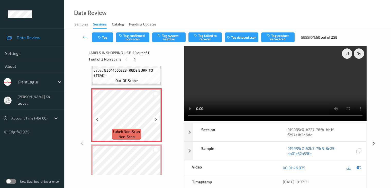
scroll to position [459, 0]
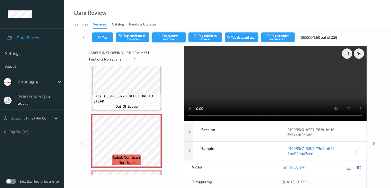
click at [169, 37] on button "Tag system-mistake" at bounding box center [168, 37] width 33 height 10
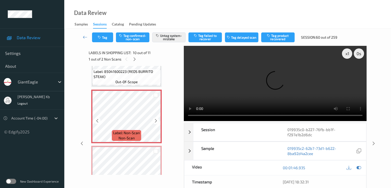
scroll to position [510, 0]
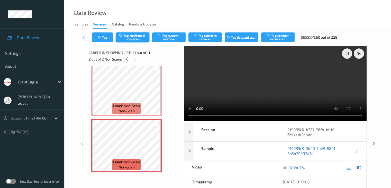
click at [133, 38] on button "Tag confirmed-non-scan" at bounding box center [132, 37] width 33 height 10
click at [86, 36] on icon at bounding box center [85, 36] width 5 height 5
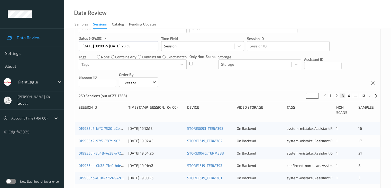
scroll to position [26, 0]
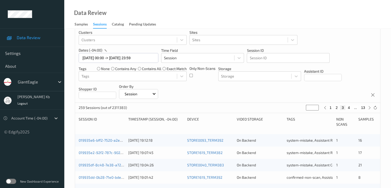
click at [350, 108] on button "4" at bounding box center [348, 107] width 5 height 5
type input "*"
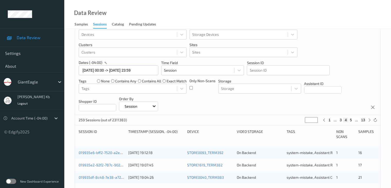
scroll to position [0, 0]
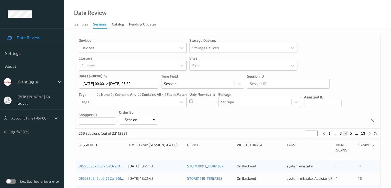
click at [351, 133] on button "5" at bounding box center [350, 133] width 5 height 5
type input "*"
click at [351, 134] on button "6" at bounding box center [350, 133] width 5 height 5
type input "*"
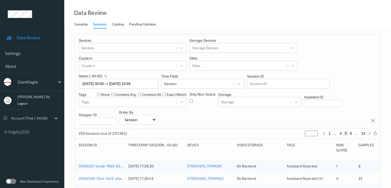
type input "*"
click at [351, 134] on button "7" at bounding box center [350, 133] width 5 height 5
type input "*"
click at [340, 133] on button "6" at bounding box center [340, 133] width 5 height 5
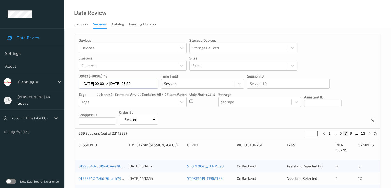
type input "*"
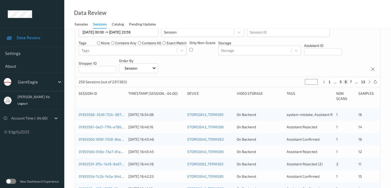
scroll to position [26, 0]
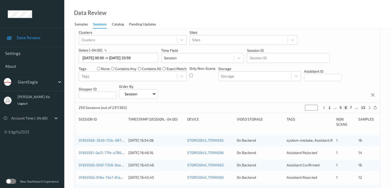
click at [340, 107] on button "5" at bounding box center [340, 107] width 5 height 5
type input "*"
click at [341, 107] on button "4" at bounding box center [340, 107] width 5 height 5
type input "*"
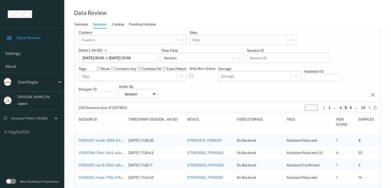
type input "*"
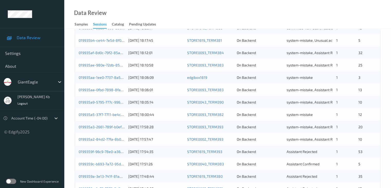
scroll to position [34, 0]
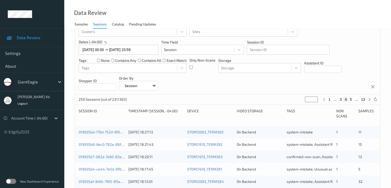
click at [350, 99] on button "5" at bounding box center [350, 99] width 5 height 5
type input "*"
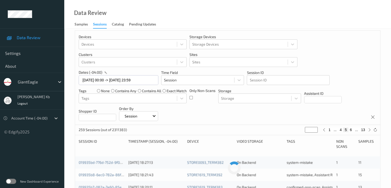
scroll to position [0, 0]
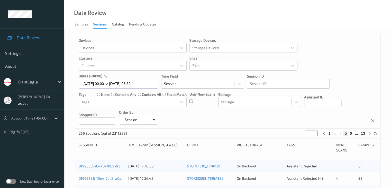
click at [350, 133] on button "6" at bounding box center [350, 133] width 5 height 5
type input "*"
click at [351, 133] on button "7" at bounding box center [350, 133] width 5 height 5
type input "*"
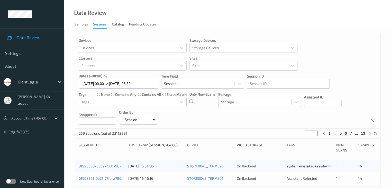
type input "*"
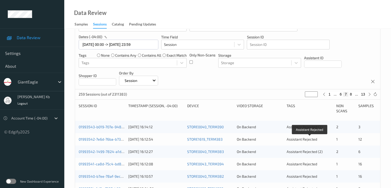
scroll to position [51, 0]
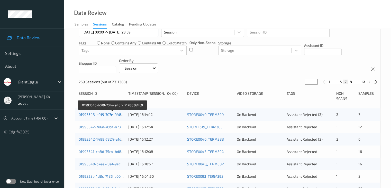
click at [113, 115] on link "01993543-b019-707e-948f-f71288361fc9" at bounding box center [113, 114] width 68 height 4
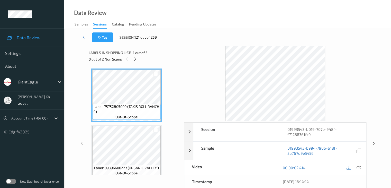
drag, startPoint x: 134, startPoint y: 58, endPoint x: 139, endPoint y: 63, distance: 6.6
click at [134, 58] on icon at bounding box center [135, 59] width 4 height 5
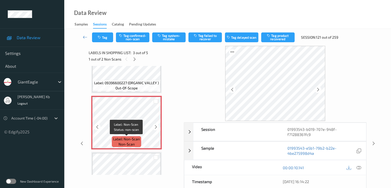
scroll to position [84, 0]
click at [319, 90] on icon at bounding box center [318, 89] width 4 height 5
click at [358, 167] on icon at bounding box center [358, 167] width 5 height 5
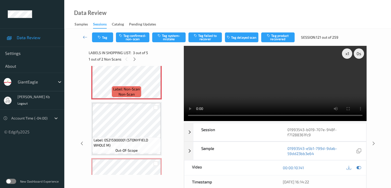
scroll to position [123, 0]
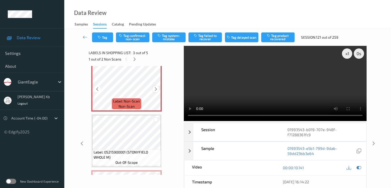
click at [155, 89] on icon at bounding box center [156, 89] width 4 height 5
click at [140, 37] on button "Tag confirmed-non-scan" at bounding box center [132, 37] width 33 height 10
click at [207, 38] on button "Tag failed to recover" at bounding box center [204, 37] width 33 height 10
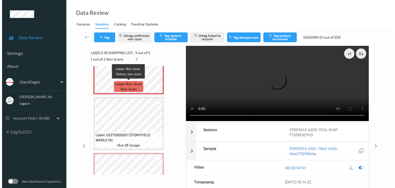
scroll to position [174, 0]
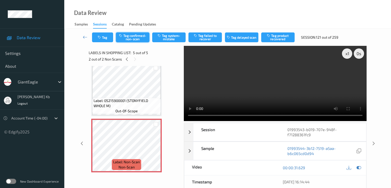
click at [132, 36] on button "Tag confirmed-non-scan" at bounding box center [132, 37] width 33 height 10
click at [139, 37] on button "Untag confirmed-non-scan" at bounding box center [132, 37] width 33 height 10
click at [168, 37] on button "Tag system-mistake" at bounding box center [168, 37] width 33 height 10
click at [106, 37] on button "Tag" at bounding box center [102, 37] width 21 height 10
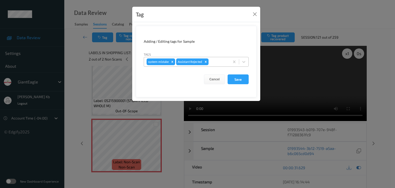
click at [218, 60] on div at bounding box center [217, 62] width 17 height 6
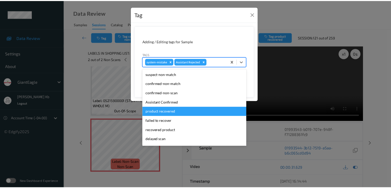
scroll to position [45, 0]
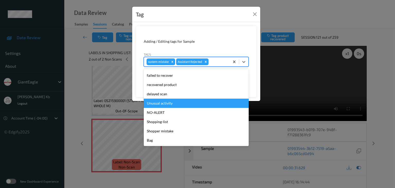
click at [166, 104] on div "Unusual activity" at bounding box center [196, 102] width 105 height 9
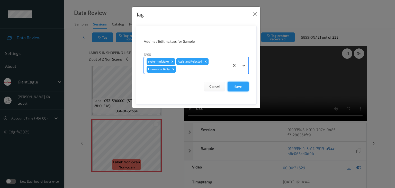
click at [237, 87] on button "Save" at bounding box center [237, 86] width 21 height 10
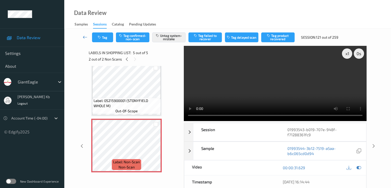
click at [85, 37] on icon at bounding box center [85, 36] width 5 height 5
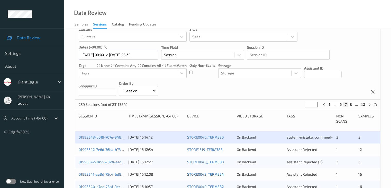
scroll to position [103, 0]
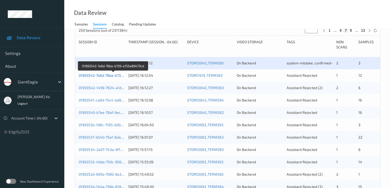
click at [113, 76] on link "01993542-7e6d-76ba-b739-e155e89473cd" at bounding box center [114, 75] width 70 height 4
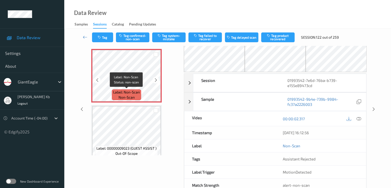
scroll to position [8, 0]
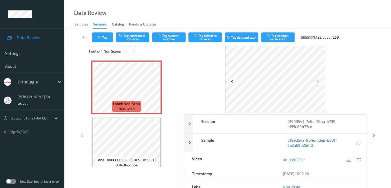
click at [316, 81] on icon at bounding box center [318, 81] width 4 height 5
click at [358, 160] on icon at bounding box center [358, 159] width 5 height 5
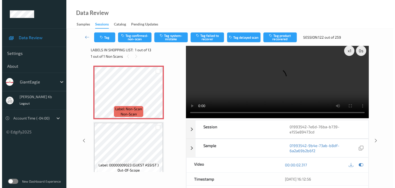
scroll to position [0, 0]
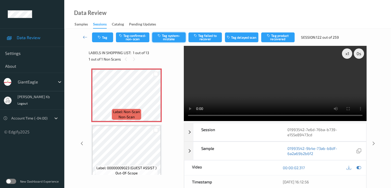
click at [169, 37] on button "Tag system-mistake" at bounding box center [168, 37] width 33 height 10
click at [103, 38] on button "Tag" at bounding box center [102, 37] width 21 height 10
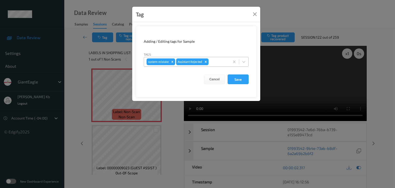
drag, startPoint x: 213, startPoint y: 58, endPoint x: 217, endPoint y: 63, distance: 7.1
click at [213, 58] on div "system-mistake Assistant Rejected" at bounding box center [187, 61] width 86 height 9
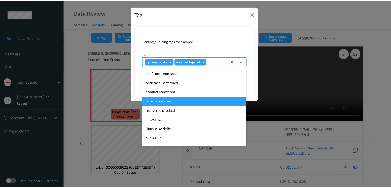
scroll to position [45, 0]
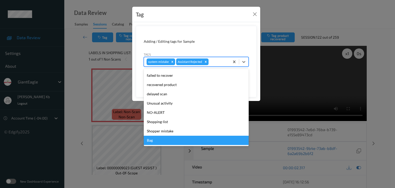
click at [148, 139] on div "Bag" at bounding box center [196, 139] width 105 height 9
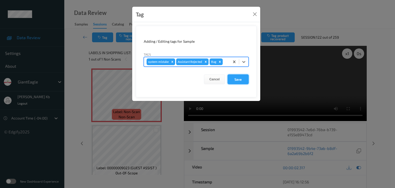
click at [243, 79] on button "Save" at bounding box center [237, 79] width 21 height 10
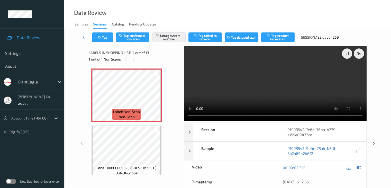
click at [85, 38] on icon at bounding box center [85, 36] width 5 height 5
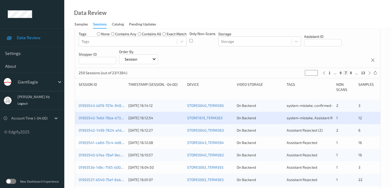
scroll to position [103, 0]
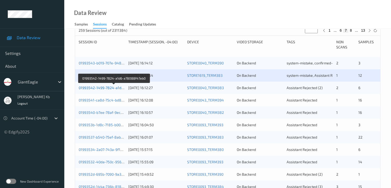
click at [100, 87] on link "01993542-1499-7824-a1d6-a78088f47eb0" at bounding box center [114, 87] width 71 height 4
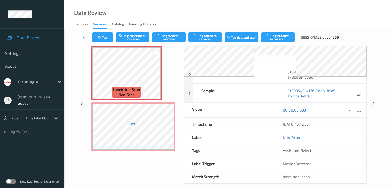
scroll to position [34, 0]
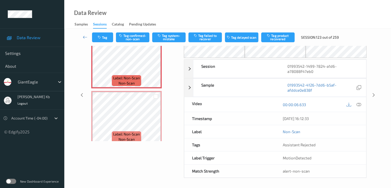
drag, startPoint x: 115, startPoint y: 0, endPoint x: 206, endPoint y: 2, distance: 91.0
click at [265, 13] on div "Data Review Samples Sessions Catalog Pending Updates" at bounding box center [227, 14] width 327 height 29
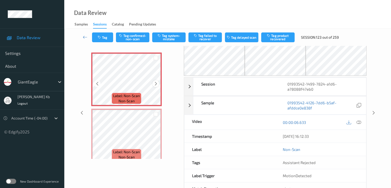
scroll to position [8, 0]
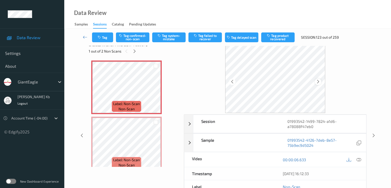
click at [317, 81] on icon at bounding box center [318, 81] width 4 height 5
click at [359, 158] on icon at bounding box center [358, 159] width 5 height 5
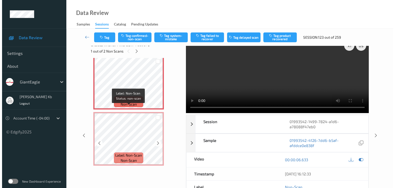
scroll to position [0, 0]
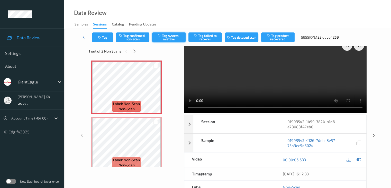
click at [173, 37] on button "Tag system-mistake" at bounding box center [168, 37] width 33 height 10
click at [104, 37] on button "Tag" at bounding box center [102, 37] width 21 height 10
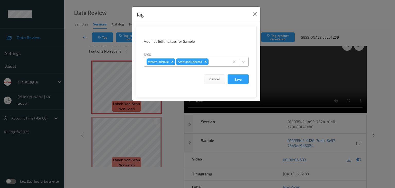
click at [217, 63] on div at bounding box center [217, 62] width 17 height 6
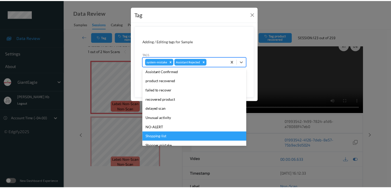
scroll to position [45, 0]
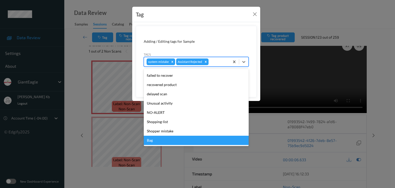
click at [157, 140] on div "Bag" at bounding box center [196, 139] width 105 height 9
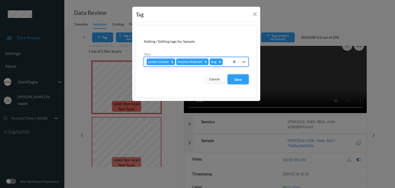
click at [238, 79] on button "Save" at bounding box center [237, 79] width 21 height 10
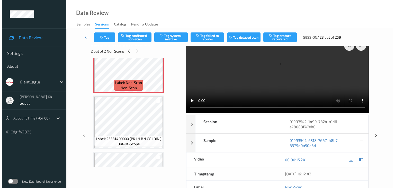
scroll to position [51, 0]
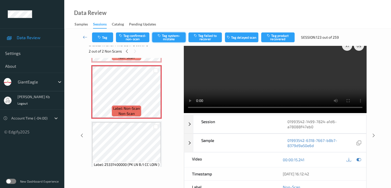
click at [170, 38] on button "Tag system-mistake" at bounding box center [168, 37] width 33 height 10
click at [106, 37] on button "Tag" at bounding box center [102, 37] width 21 height 10
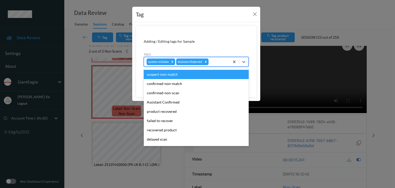
click at [220, 61] on div at bounding box center [217, 62] width 17 height 6
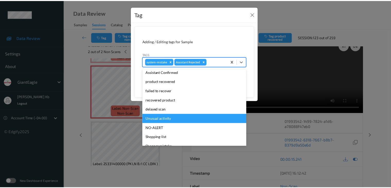
scroll to position [45, 0]
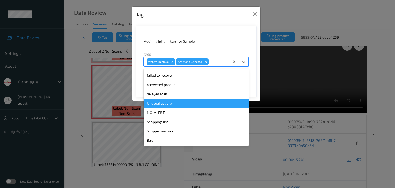
click at [166, 103] on div "Unusual activity" at bounding box center [196, 102] width 105 height 9
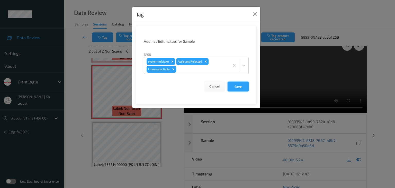
click at [240, 86] on button "Save" at bounding box center [237, 86] width 21 height 10
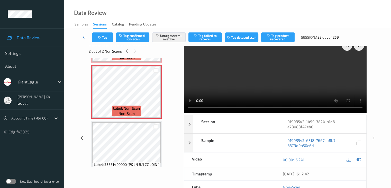
click at [85, 37] on icon at bounding box center [85, 36] width 5 height 5
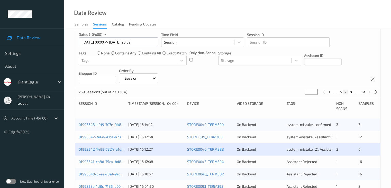
scroll to position [103, 0]
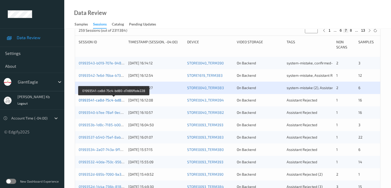
click at [115, 100] on link "01993541-ca8d-75c4-bd80-d7d86fbde228" at bounding box center [114, 100] width 70 height 4
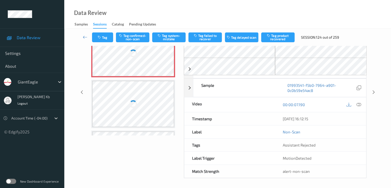
scroll to position [57, 0]
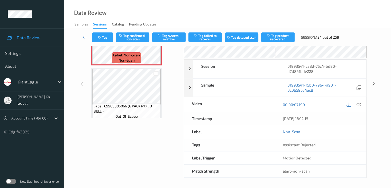
drag, startPoint x: 119, startPoint y: 0, endPoint x: 212, endPoint y: 6, distance: 93.5
click at [272, 8] on div "Data Review Samples Sessions Catalog Pending Updates" at bounding box center [227, 14] width 327 height 29
drag, startPoint x: 176, startPoint y: 1, endPoint x: 209, endPoint y: 6, distance: 34.1
click at [274, 7] on div "Data Review Samples Sessions Catalog Pending Updates" at bounding box center [227, 14] width 327 height 29
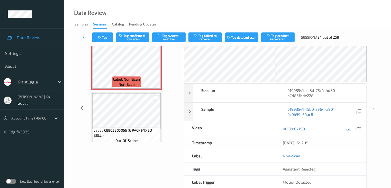
scroll to position [5, 0]
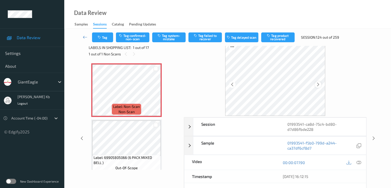
click at [320, 84] on icon at bounding box center [318, 84] width 4 height 5
click at [357, 162] on icon at bounding box center [358, 162] width 5 height 5
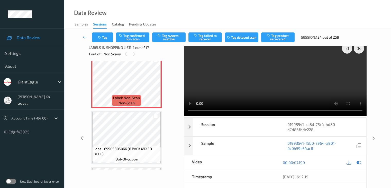
scroll to position [0, 0]
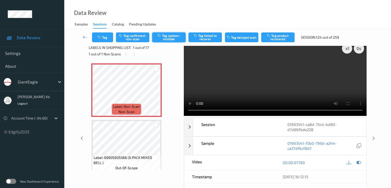
click at [170, 38] on button "Tag system-mistake" at bounding box center [168, 37] width 33 height 10
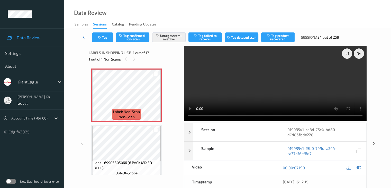
click at [84, 36] on icon at bounding box center [85, 36] width 5 height 5
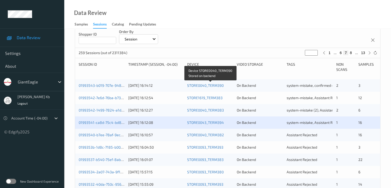
scroll to position [103, 0]
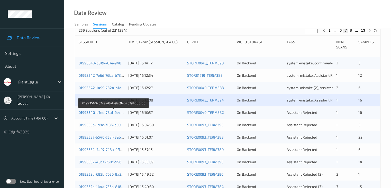
click at [105, 112] on link "01993540-b7ee-78af-9ec9-04b79438bf3b" at bounding box center [114, 112] width 70 height 4
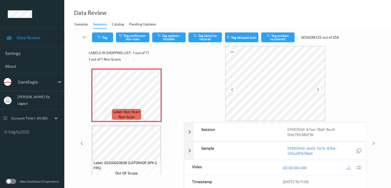
click at [320, 90] on div at bounding box center [318, 89] width 6 height 6
click at [359, 167] on icon at bounding box center [358, 167] width 5 height 5
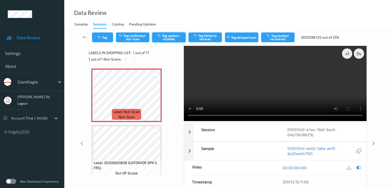
click at [169, 38] on button "Tag system-mistake" at bounding box center [168, 37] width 33 height 10
click at [106, 37] on button "Tag" at bounding box center [102, 37] width 21 height 10
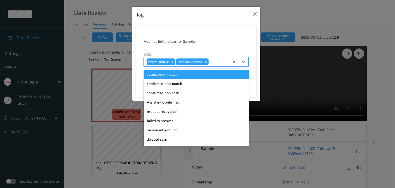
click at [215, 62] on div at bounding box center [217, 62] width 17 height 6
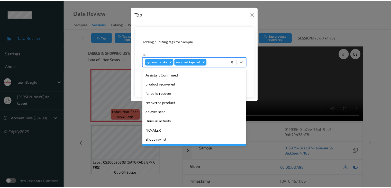
scroll to position [45, 0]
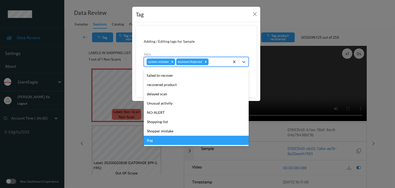
click at [154, 141] on div "Bag" at bounding box center [196, 139] width 105 height 9
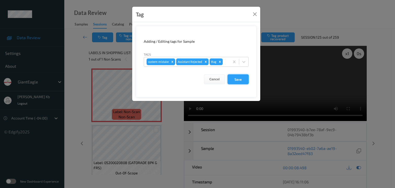
click at [237, 80] on button "Save" at bounding box center [237, 79] width 21 height 10
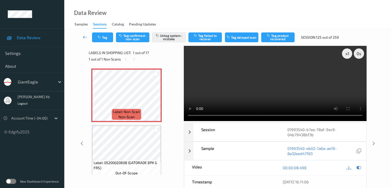
click at [86, 37] on icon at bounding box center [85, 36] width 5 height 5
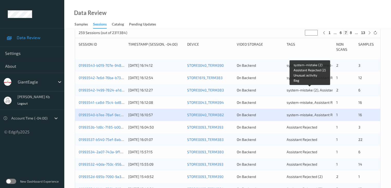
scroll to position [128, 0]
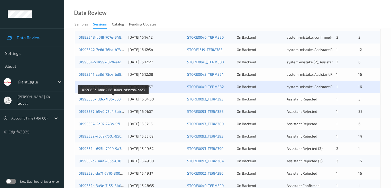
click at [110, 100] on link "0199353b-1d8c-7185-b009-bd9dc9b2ed23" at bounding box center [114, 99] width 70 height 4
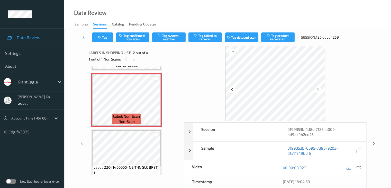
scroll to position [26, 0]
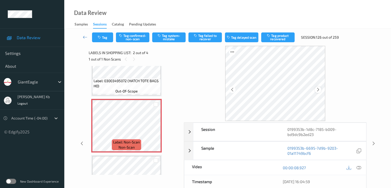
click at [317, 90] on icon at bounding box center [318, 89] width 4 height 5
click at [359, 167] on icon at bounding box center [358, 167] width 5 height 5
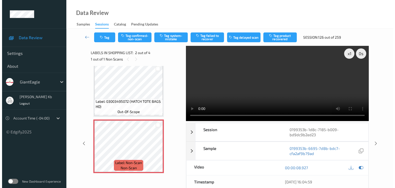
scroll to position [0, 0]
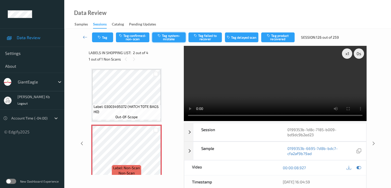
click at [172, 38] on button "Tag system-mistake" at bounding box center [168, 37] width 33 height 10
click at [106, 37] on button "Tag" at bounding box center [102, 37] width 21 height 10
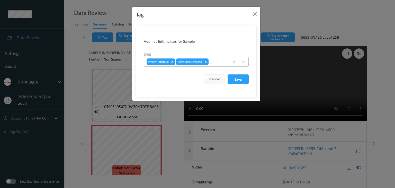
click at [216, 62] on div at bounding box center [217, 62] width 17 height 6
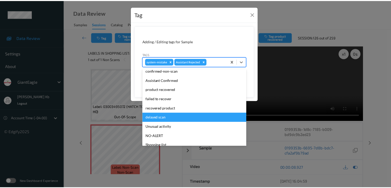
scroll to position [26, 0]
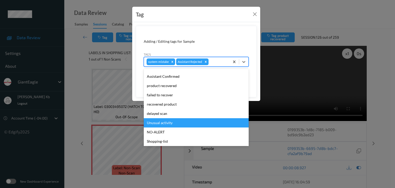
click at [161, 123] on div "Unusual activity" at bounding box center [196, 122] width 105 height 9
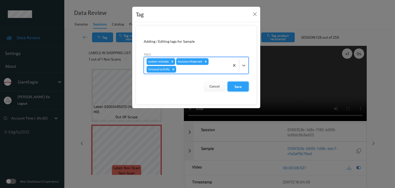
click at [237, 87] on button "Save" at bounding box center [237, 86] width 21 height 10
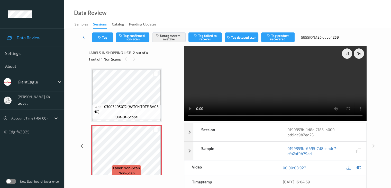
click at [86, 37] on icon at bounding box center [85, 36] width 5 height 5
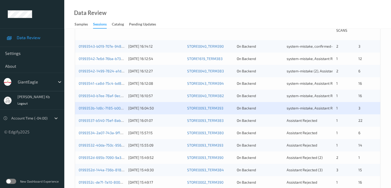
scroll to position [128, 0]
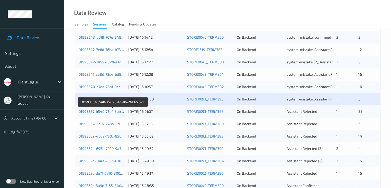
click at [107, 111] on link "01993537-b540-75ef-8ab1-10e24f322b41" at bounding box center [113, 111] width 69 height 4
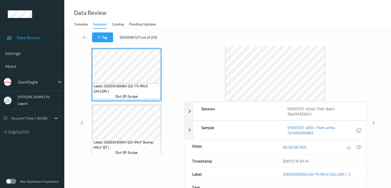
scroll to position [11, 0]
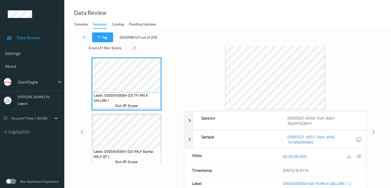
click at [134, 48] on icon at bounding box center [134, 47] width 4 height 5
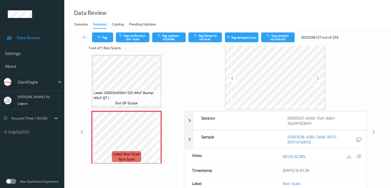
click at [319, 78] on icon at bounding box center [318, 78] width 4 height 5
click at [318, 79] on icon at bounding box center [318, 78] width 4 height 5
click at [360, 154] on icon at bounding box center [358, 156] width 5 height 5
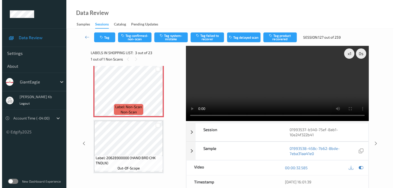
scroll to position [110, 0]
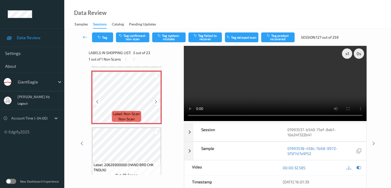
click at [155, 101] on icon at bounding box center [156, 101] width 4 height 5
click at [173, 37] on button "Tag system-mistake" at bounding box center [168, 37] width 33 height 10
click at [102, 36] on icon "button" at bounding box center [100, 37] width 4 height 4
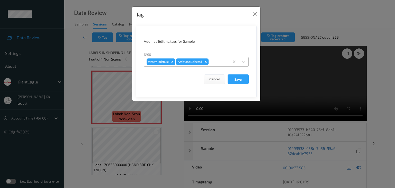
click at [216, 62] on div at bounding box center [217, 62] width 17 height 6
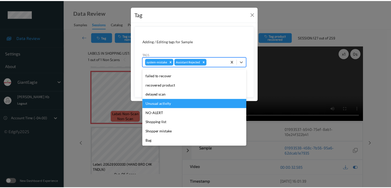
scroll to position [45, 0]
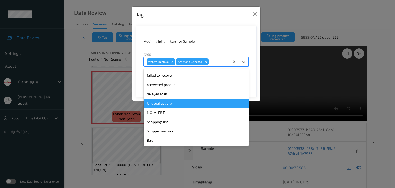
click at [165, 104] on div "Unusual activity" at bounding box center [196, 102] width 105 height 9
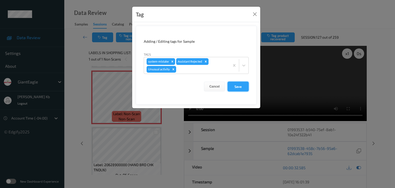
click at [236, 85] on button "Save" at bounding box center [237, 86] width 21 height 10
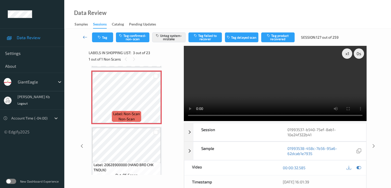
click at [86, 36] on icon at bounding box center [85, 36] width 5 height 5
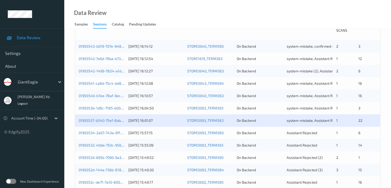
scroll to position [128, 0]
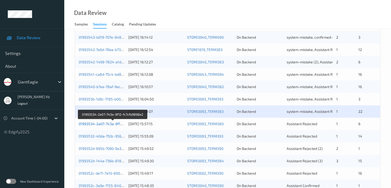
click at [108, 124] on link "01993534-2a07-743a-9f12-fc7cfb9898e2" at bounding box center [113, 123] width 68 height 4
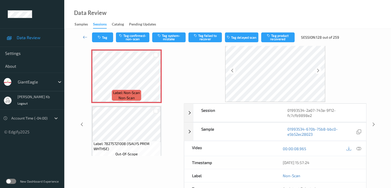
scroll to position [11, 0]
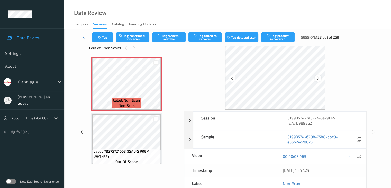
click at [319, 78] on icon at bounding box center [318, 78] width 4 height 5
click at [358, 155] on icon at bounding box center [358, 156] width 5 height 5
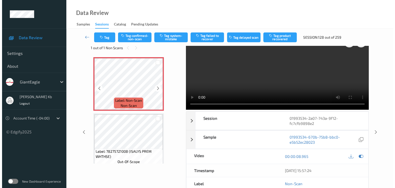
scroll to position [0, 0]
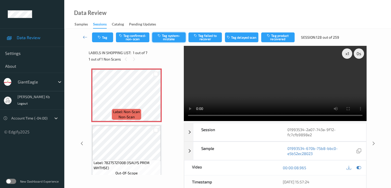
click at [167, 37] on button "Tag system-mistake" at bounding box center [168, 37] width 33 height 10
click at [103, 36] on button "Tag" at bounding box center [102, 37] width 21 height 10
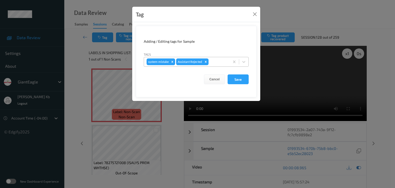
click at [216, 61] on div at bounding box center [217, 62] width 17 height 6
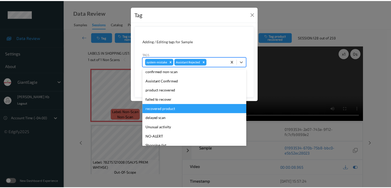
scroll to position [45, 0]
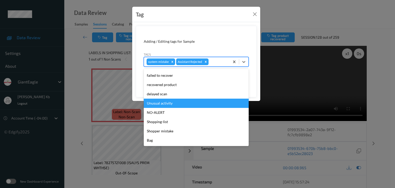
click at [160, 103] on div "Unusual activity" at bounding box center [196, 102] width 105 height 9
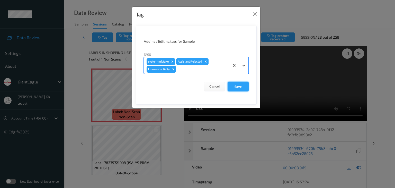
click at [237, 86] on button "Save" at bounding box center [237, 86] width 21 height 10
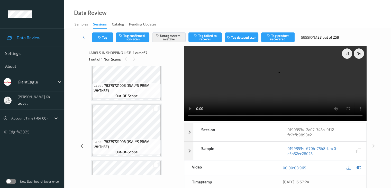
scroll to position [0, 0]
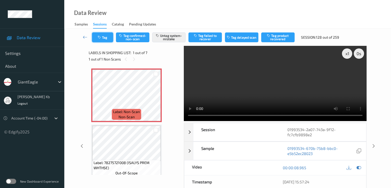
click at [106, 38] on button "Tag" at bounding box center [102, 37] width 21 height 10
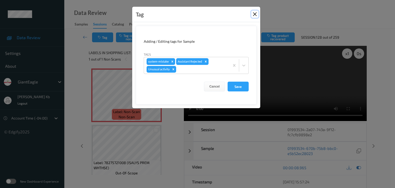
click at [254, 14] on button "Close" at bounding box center [254, 14] width 7 height 7
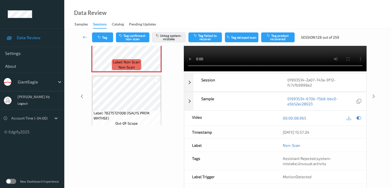
scroll to position [68, 0]
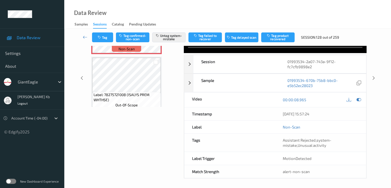
drag, startPoint x: 84, startPoint y: 36, endPoint x: 87, endPoint y: 13, distance: 23.0
click at [84, 36] on icon at bounding box center [85, 36] width 5 height 5
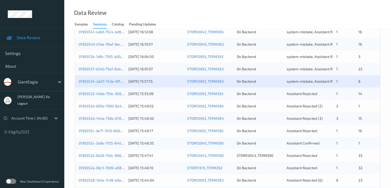
scroll to position [180, 0]
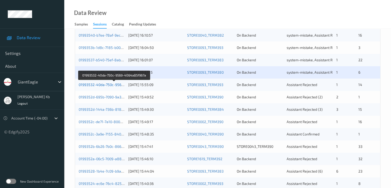
click at [100, 85] on link "01993532-40da-750c-9569-4064a85f967a" at bounding box center [114, 84] width 71 height 4
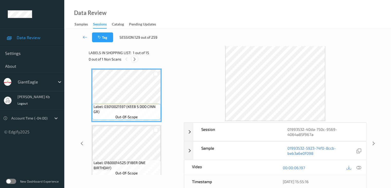
click at [134, 60] on icon at bounding box center [134, 59] width 4 height 5
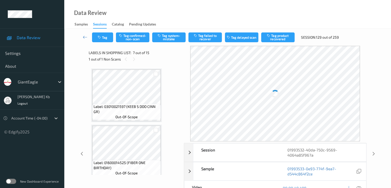
scroll to position [283, 0]
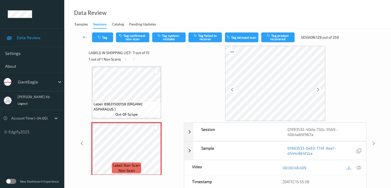
click at [317, 90] on icon at bounding box center [318, 89] width 4 height 5
click at [358, 167] on icon at bounding box center [358, 167] width 5 height 5
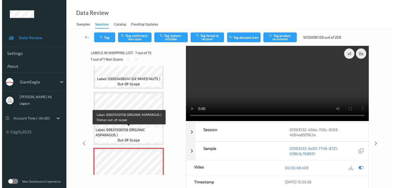
scroll to position [308, 0]
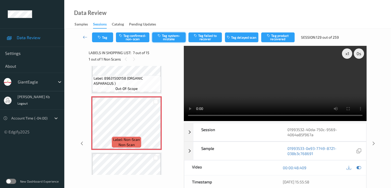
click at [172, 38] on button "Tag system-mistake" at bounding box center [168, 37] width 33 height 10
click at [107, 38] on button "Tag" at bounding box center [102, 37] width 21 height 10
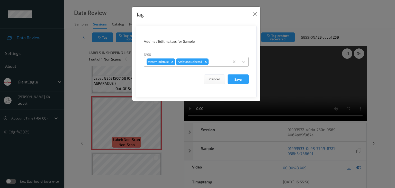
click at [218, 62] on div at bounding box center [217, 62] width 17 height 6
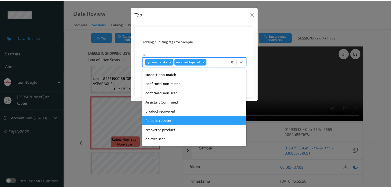
scroll to position [26, 0]
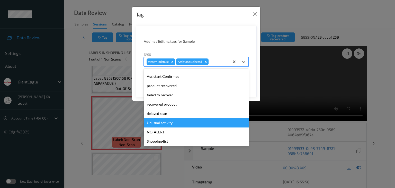
click at [168, 123] on div "Unusual activity" at bounding box center [196, 122] width 105 height 9
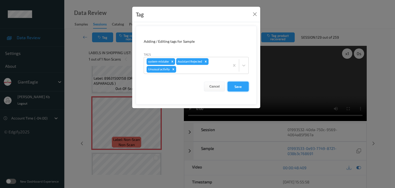
click at [241, 87] on button "Save" at bounding box center [237, 86] width 21 height 10
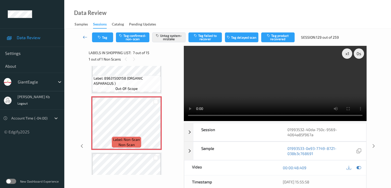
click at [84, 37] on icon at bounding box center [85, 36] width 5 height 5
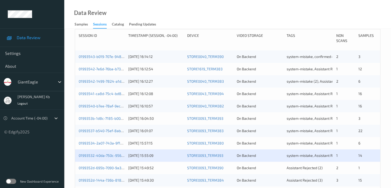
scroll to position [154, 0]
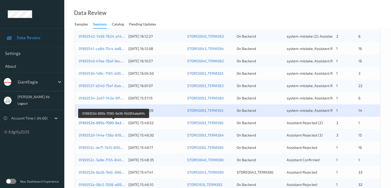
click at [107, 122] on link "0199352d-695b-7090-9a39-fb5954abd4fc" at bounding box center [114, 122] width 70 height 4
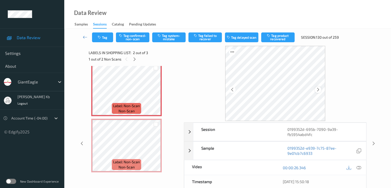
click at [319, 89] on icon at bounding box center [318, 89] width 4 height 5
click at [359, 168] on icon at bounding box center [358, 167] width 5 height 5
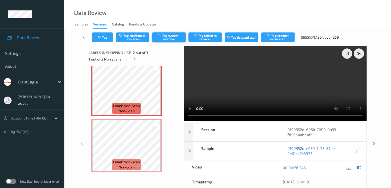
click at [168, 39] on button "Tag system-mistake" at bounding box center [168, 37] width 33 height 10
click at [106, 36] on button "Tag" at bounding box center [102, 37] width 21 height 10
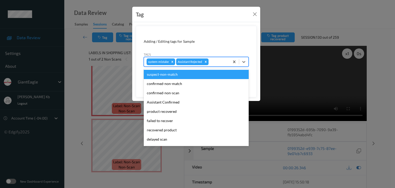
click at [219, 63] on div at bounding box center [217, 62] width 17 height 6
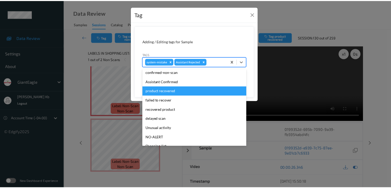
scroll to position [26, 0]
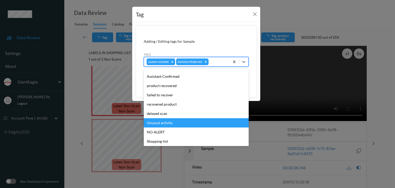
click at [171, 123] on div "Unusual activity" at bounding box center [196, 122] width 105 height 9
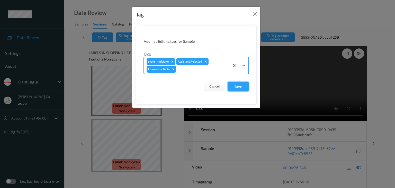
click at [236, 87] on button "Save" at bounding box center [237, 86] width 21 height 10
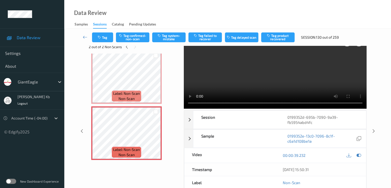
scroll to position [0, 0]
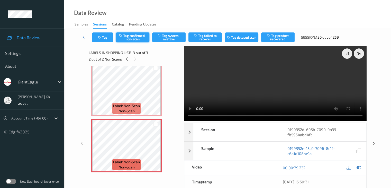
click at [142, 38] on button "Tag confirmed-non-scan" at bounding box center [132, 37] width 33 height 10
click at [85, 38] on icon at bounding box center [85, 36] width 5 height 5
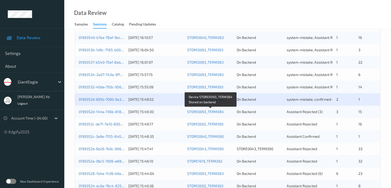
scroll to position [180, 0]
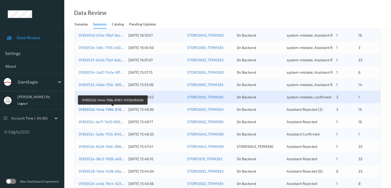
click at [104, 109] on link "0199352d-144a-736b-8183-14f35b182b1b" at bounding box center [113, 109] width 69 height 4
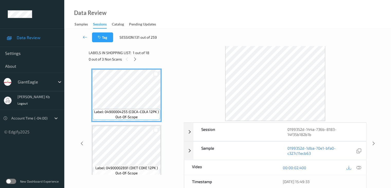
drag, startPoint x: 133, startPoint y: 60, endPoint x: 140, endPoint y: 64, distance: 7.5
click at [133, 60] on icon at bounding box center [135, 59] width 4 height 5
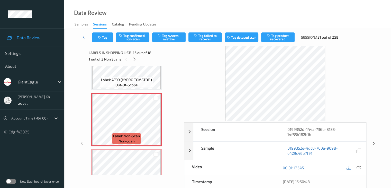
scroll to position [825, 0]
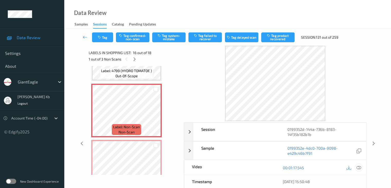
click at [360, 167] on icon at bounding box center [358, 167] width 5 height 5
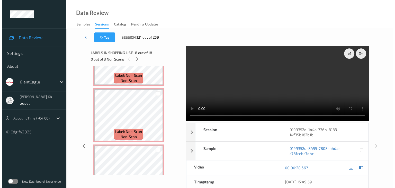
scroll to position [851, 0]
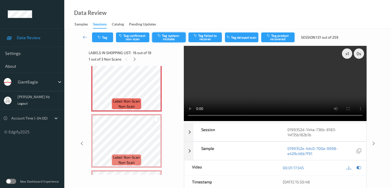
click at [174, 38] on button "Tag system-mistake" at bounding box center [168, 37] width 33 height 10
click at [105, 38] on button "Tag" at bounding box center [102, 37] width 21 height 10
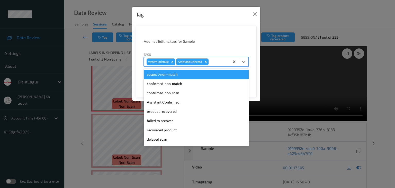
click at [215, 61] on div at bounding box center [217, 62] width 17 height 6
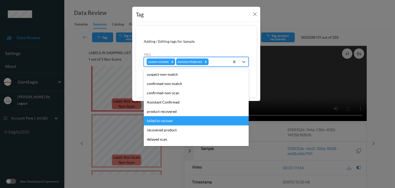
scroll to position [45, 0]
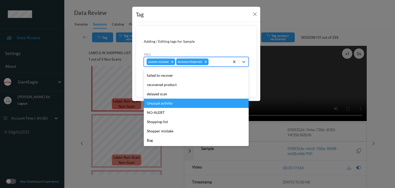
click at [169, 104] on div "Unusual activity" at bounding box center [196, 102] width 105 height 9
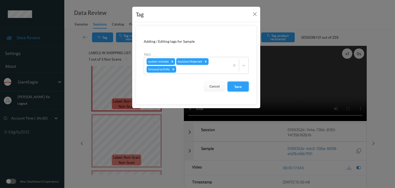
click at [235, 86] on button "Save" at bounding box center [237, 86] width 21 height 10
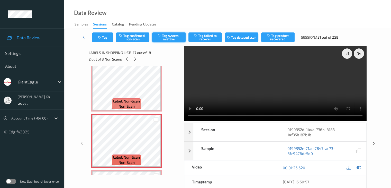
click at [175, 38] on button "Tag system-mistake" at bounding box center [168, 37] width 33 height 10
click at [108, 38] on button "Tag" at bounding box center [102, 37] width 21 height 10
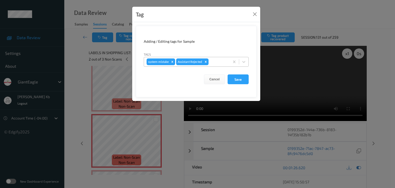
click at [218, 62] on div at bounding box center [217, 62] width 17 height 6
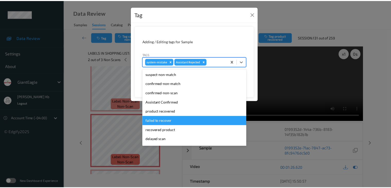
scroll to position [26, 0]
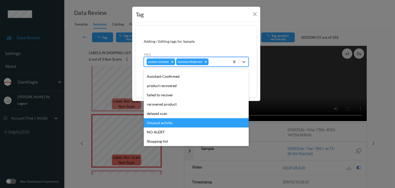
click at [164, 123] on div "Unusual activity" at bounding box center [196, 122] width 105 height 9
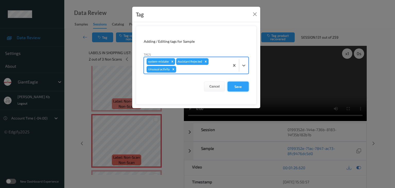
click at [238, 85] on button "Save" at bounding box center [237, 86] width 21 height 10
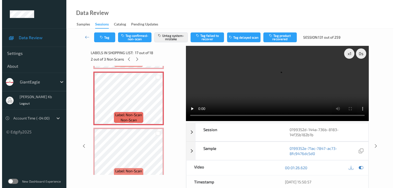
scroll to position [902, 0]
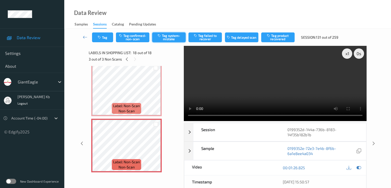
click at [172, 38] on button "Tag system-mistake" at bounding box center [168, 37] width 33 height 10
click at [104, 37] on button "Tag" at bounding box center [102, 37] width 21 height 10
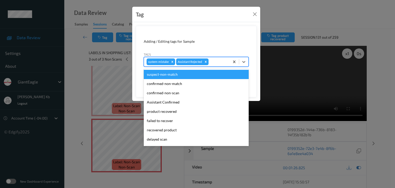
click at [219, 62] on div at bounding box center [217, 62] width 17 height 6
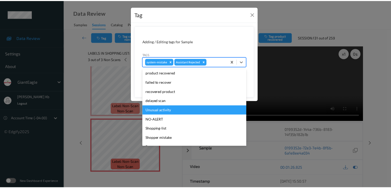
scroll to position [45, 0]
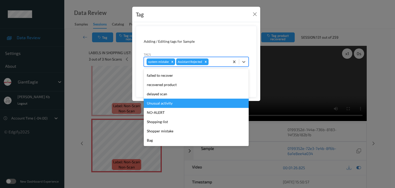
click at [172, 103] on div "Unusual activity" at bounding box center [196, 102] width 105 height 9
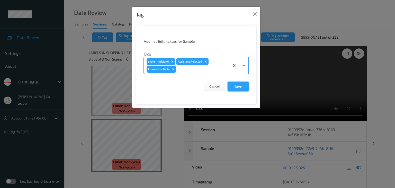
click at [237, 86] on button "Save" at bounding box center [237, 86] width 21 height 10
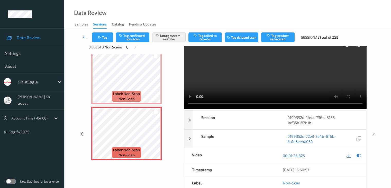
scroll to position [0, 0]
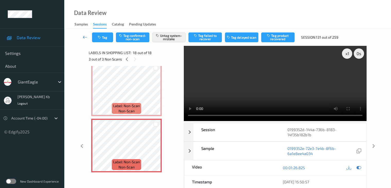
click at [86, 36] on icon at bounding box center [85, 36] width 5 height 5
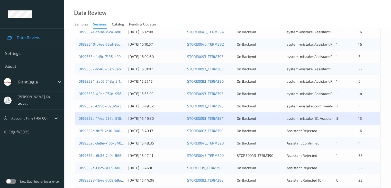
scroll to position [180, 0]
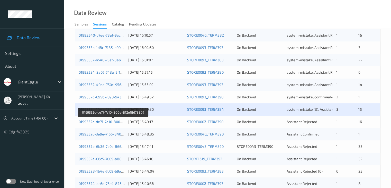
click at [101, 122] on link "0199352c-de71-7a10-800e-812ef8d78807" at bounding box center [113, 121] width 69 height 4
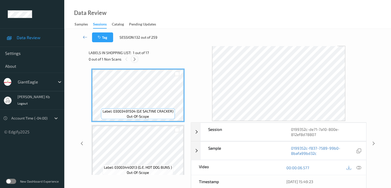
click at [135, 59] on icon at bounding box center [134, 59] width 4 height 5
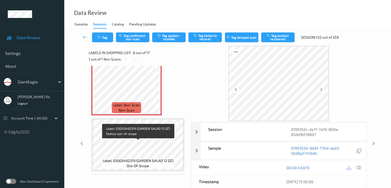
scroll to position [390, 0]
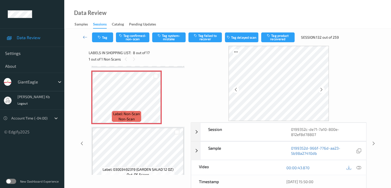
click at [359, 168] on icon at bounding box center [358, 167] width 5 height 5
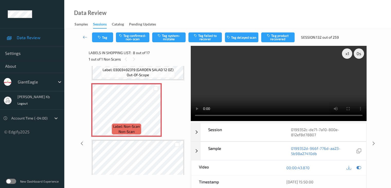
scroll to position [364, 0]
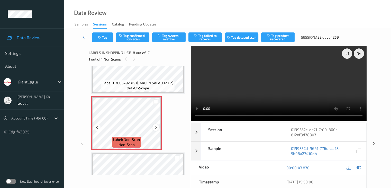
click at [156, 127] on icon at bounding box center [156, 127] width 4 height 5
click at [157, 127] on icon at bounding box center [156, 127] width 4 height 5
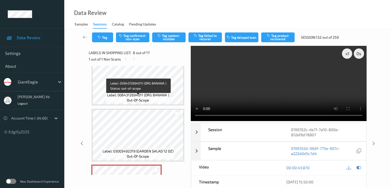
scroll to position [287, 0]
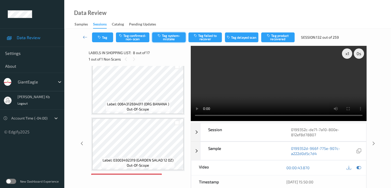
click at [172, 37] on button "Tag system-mistake" at bounding box center [168, 37] width 33 height 10
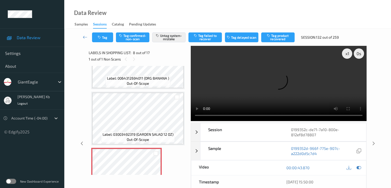
scroll to position [364, 0]
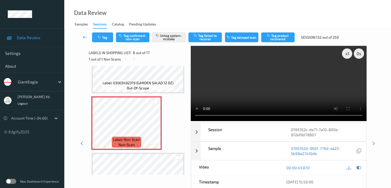
click at [86, 37] on icon at bounding box center [85, 36] width 5 height 5
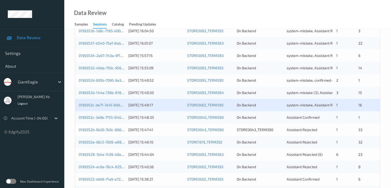
scroll to position [206, 0]
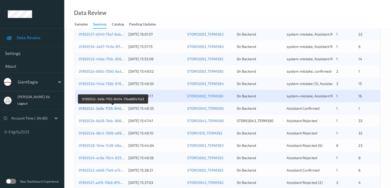
click at [110, 109] on link "0199352c-3a9e-7155-8404-17ba88fe7cb3" at bounding box center [113, 108] width 69 height 4
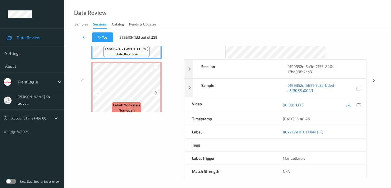
scroll to position [11, 0]
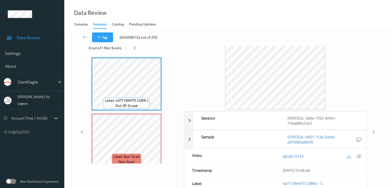
drag, startPoint x: 134, startPoint y: 48, endPoint x: 137, endPoint y: 54, distance: 7.1
click at [134, 48] on icon at bounding box center [134, 47] width 4 height 5
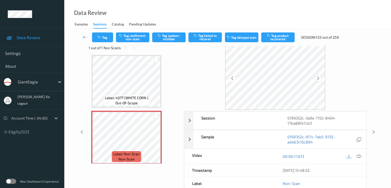
click at [319, 76] on icon at bounding box center [318, 78] width 4 height 5
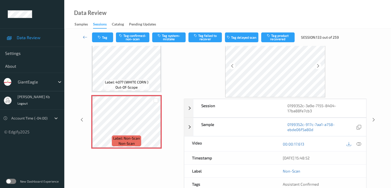
scroll to position [11, 0]
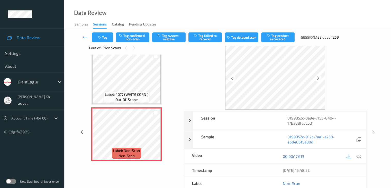
click at [360, 155] on icon at bounding box center [358, 156] width 5 height 5
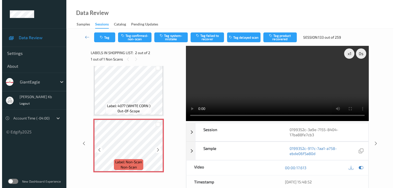
scroll to position [0, 0]
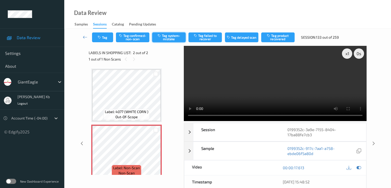
click at [169, 38] on button "Tag system-mistake" at bounding box center [168, 37] width 33 height 10
click at [105, 36] on button "Tag" at bounding box center [102, 37] width 21 height 10
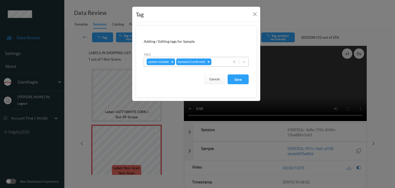
click at [218, 61] on div at bounding box center [219, 62] width 15 height 6
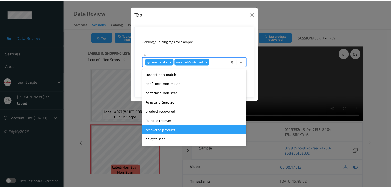
scroll to position [45, 0]
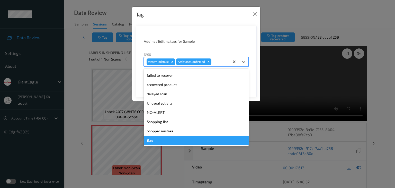
click at [154, 141] on div "Bag" at bounding box center [196, 139] width 105 height 9
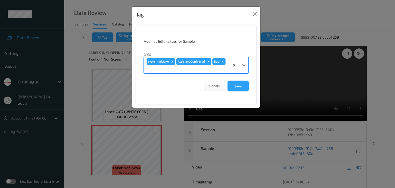
click at [238, 86] on button "Save" at bounding box center [237, 86] width 21 height 10
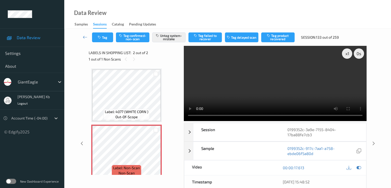
drag, startPoint x: 85, startPoint y: 38, endPoint x: 85, endPoint y: 33, distance: 4.4
click at [85, 38] on icon at bounding box center [85, 36] width 5 height 5
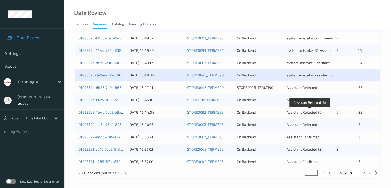
scroll to position [240, 0]
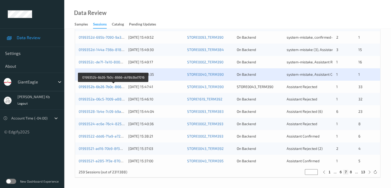
click at [109, 87] on link "0199352b-6b26-7b0c-8666-dcf8b3bd7016" at bounding box center [113, 86] width 69 height 4
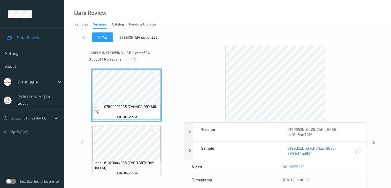
click at [134, 60] on icon at bounding box center [134, 59] width 4 height 5
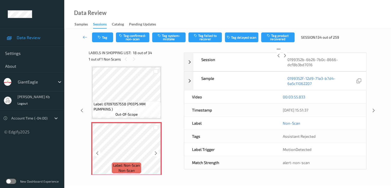
scroll to position [925, 0]
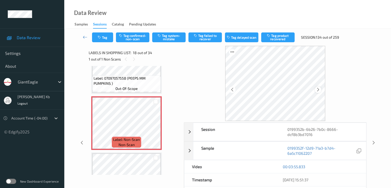
click at [318, 89] on icon at bounding box center [318, 89] width 4 height 5
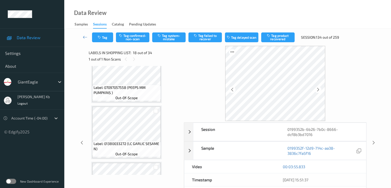
scroll to position [950, 0]
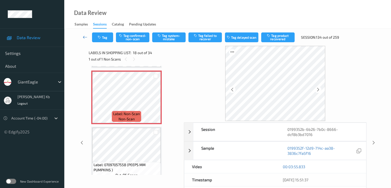
click at [86, 36] on icon at bounding box center [85, 36] width 5 height 5
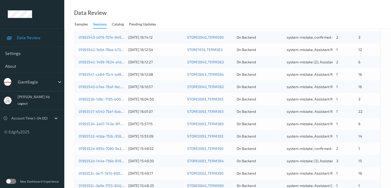
scroll to position [231, 0]
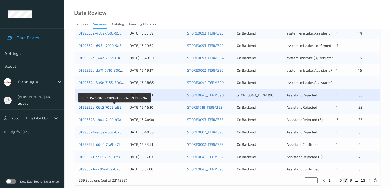
click at [102, 108] on link "0199352a-06c5-7009-a888-0e7599d60d9a" at bounding box center [114, 107] width 71 height 4
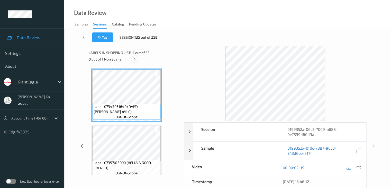
click at [135, 59] on icon at bounding box center [134, 59] width 4 height 5
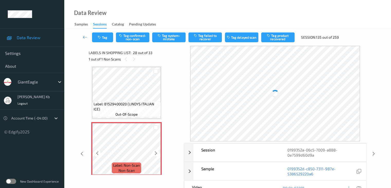
scroll to position [1511, 0]
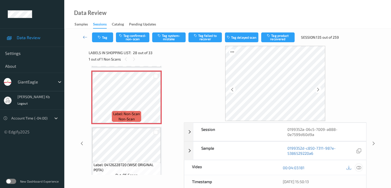
click at [359, 167] on icon at bounding box center [358, 167] width 5 height 5
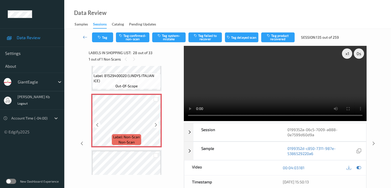
scroll to position [1486, 0]
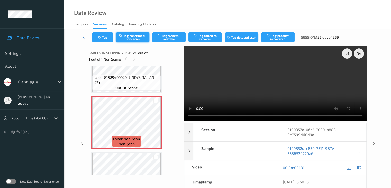
click at [139, 38] on button "Tag confirmed-non-scan" at bounding box center [132, 37] width 33 height 10
click at [206, 38] on button "Tag failed to recover" at bounding box center [204, 37] width 33 height 10
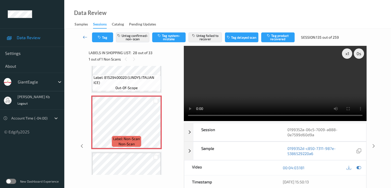
click at [85, 36] on icon at bounding box center [85, 36] width 5 height 5
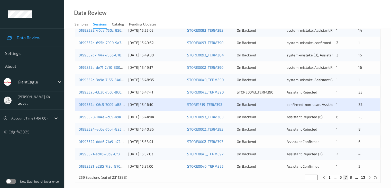
scroll to position [240, 0]
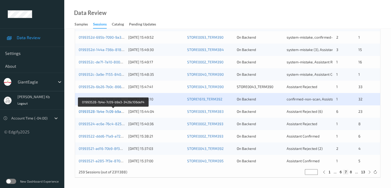
click at [98, 111] on link "01993528-1b4e-7c09-b9a3-3426c106def4" at bounding box center [114, 111] width 70 height 4
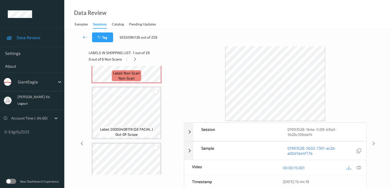
scroll to position [26, 0]
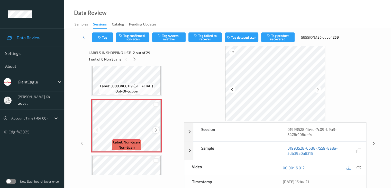
click at [156, 129] on icon at bounding box center [156, 129] width 4 height 5
click at [359, 167] on icon at bounding box center [358, 167] width 5 height 5
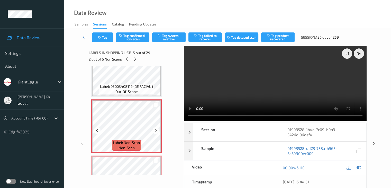
scroll to position [206, 0]
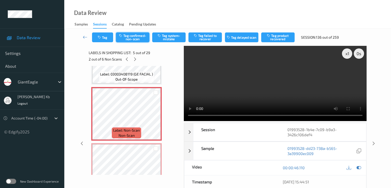
click at [140, 39] on button "Tag confirmed-non-scan" at bounding box center [132, 37] width 33 height 10
click at [277, 37] on button "Tag product recovered" at bounding box center [277, 37] width 33 height 10
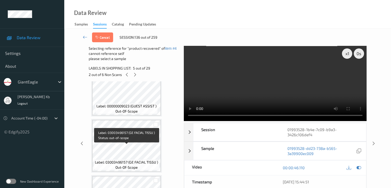
scroll to position [514, 0]
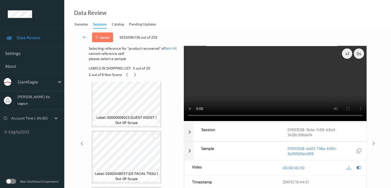
click at [155, 135] on div at bounding box center [155, 135] width 5 height 5
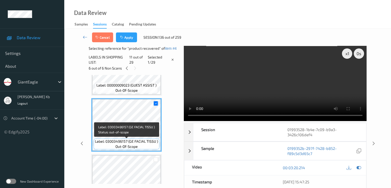
scroll to position [565, 0]
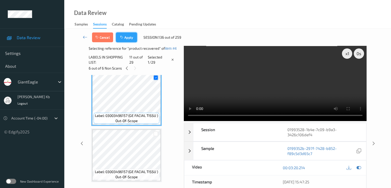
click at [130, 39] on button "Apply" at bounding box center [126, 37] width 21 height 10
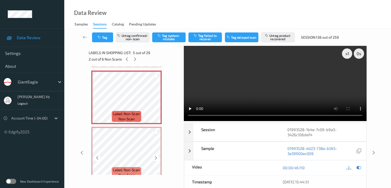
scroll to position [248, 0]
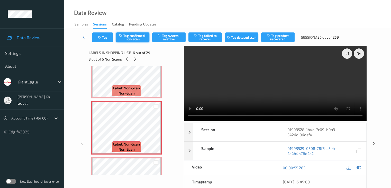
click at [135, 41] on button "Tag confirmed-non-scan" at bounding box center [132, 37] width 33 height 10
click at [279, 39] on button "Tag product recovered" at bounding box center [277, 37] width 33 height 10
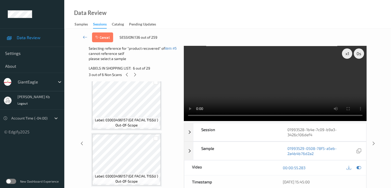
scroll to position [556, 0]
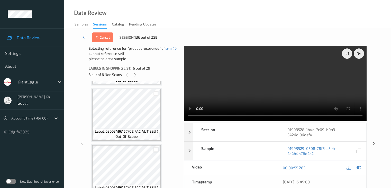
click at [155, 149] on div at bounding box center [155, 149] width 5 height 5
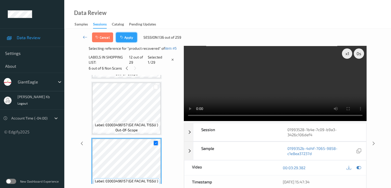
click at [128, 39] on button "Apply" at bounding box center [126, 37] width 21 height 10
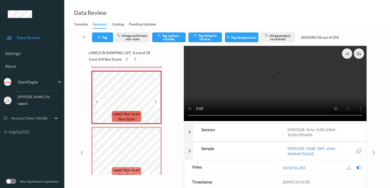
scroll to position [304, 0]
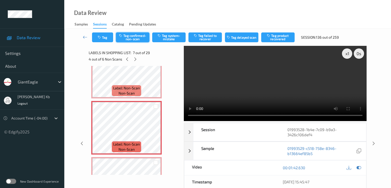
click at [138, 37] on button "Tag confirmed-non-scan" at bounding box center [132, 37] width 33 height 10
click at [281, 38] on button "Tag product recovered" at bounding box center [277, 37] width 33 height 10
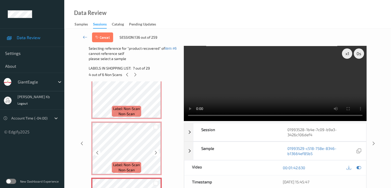
scroll to position [234, 0]
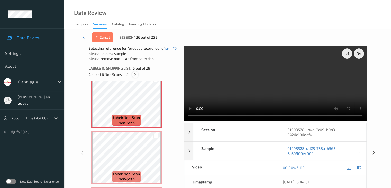
click at [134, 74] on icon at bounding box center [135, 74] width 4 height 5
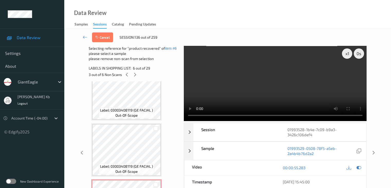
scroll to position [124, 0]
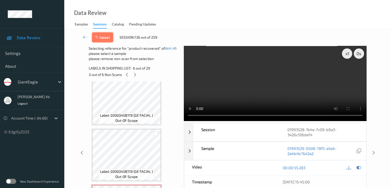
click at [104, 37] on button "Cancel" at bounding box center [102, 37] width 21 height 10
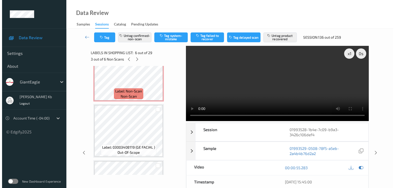
scroll to position [51, 0]
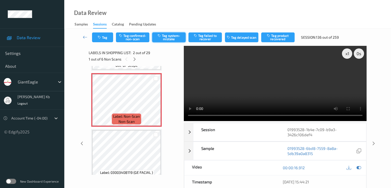
click at [171, 39] on button "Tag system-mistake" at bounding box center [168, 37] width 33 height 10
click at [107, 36] on button "Tag" at bounding box center [102, 37] width 21 height 10
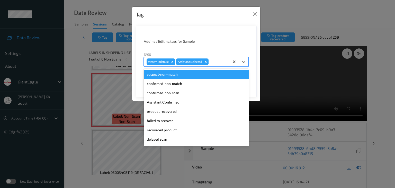
click at [217, 61] on div at bounding box center [217, 62] width 17 height 6
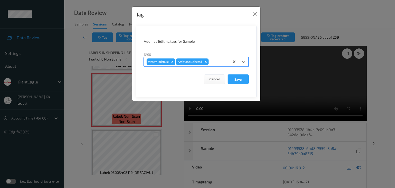
click at [217, 60] on div at bounding box center [217, 62] width 17 height 6
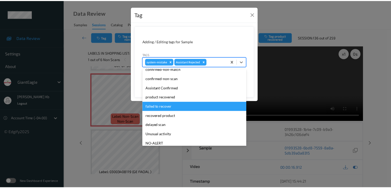
scroll to position [26, 0]
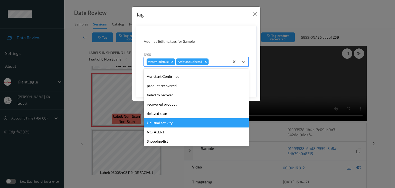
click at [162, 123] on div "Unusual activity" at bounding box center [196, 122] width 105 height 9
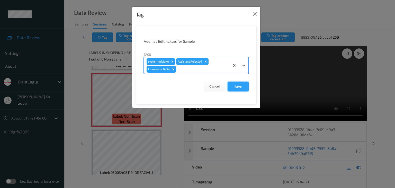
click at [237, 88] on button "Save" at bounding box center [237, 86] width 21 height 10
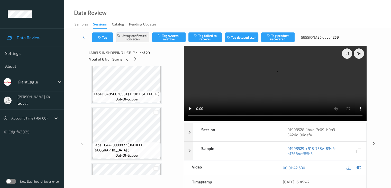
scroll to position [1259, 0]
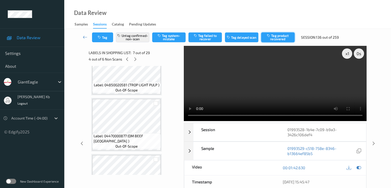
click at [274, 37] on button "Tag product recovered" at bounding box center [277, 37] width 33 height 10
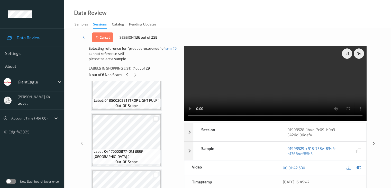
click at [156, 119] on div at bounding box center [155, 118] width 5 height 5
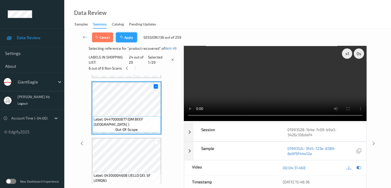
click at [124, 38] on icon "button" at bounding box center [122, 37] width 4 height 4
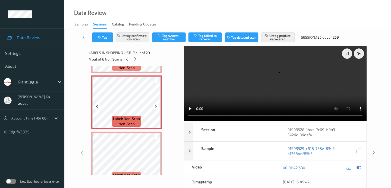
scroll to position [334, 0]
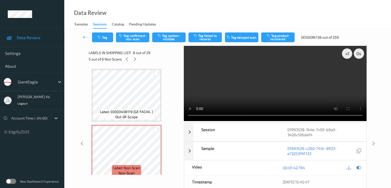
scroll to position [334, 0]
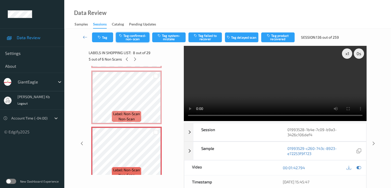
click at [139, 37] on button "Tag confirmed-non-scan" at bounding box center [132, 37] width 33 height 10
click at [279, 38] on button "Tag product recovered" at bounding box center [277, 37] width 33 height 10
click at [279, 38] on div "Tag Untag confirmed-non-scan Tag system-mistake Tag failed to recover Tag delay…" at bounding box center [228, 37] width 306 height 17
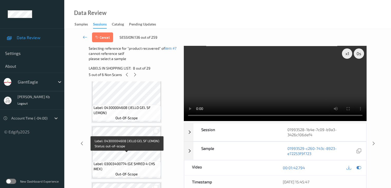
scroll to position [1362, 0]
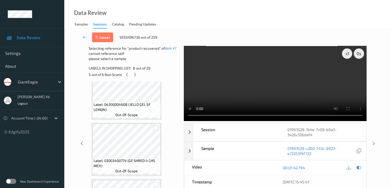
click at [155, 128] on div at bounding box center [155, 127] width 5 height 5
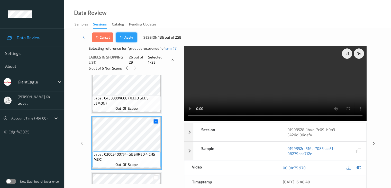
click at [132, 38] on button "Apply" at bounding box center [126, 37] width 21 height 10
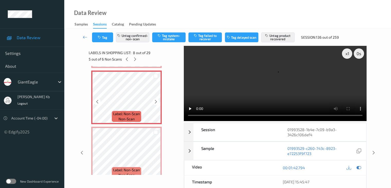
scroll to position [416, 0]
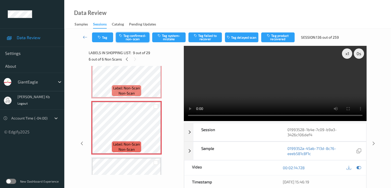
click at [142, 36] on button "Tag confirmed-non-scan" at bounding box center [132, 37] width 33 height 10
click at [283, 36] on button "Tag product recovered" at bounding box center [277, 37] width 33 height 10
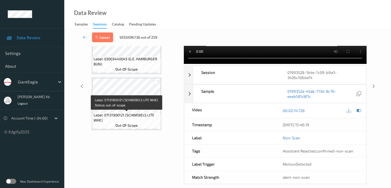
scroll to position [63, 0]
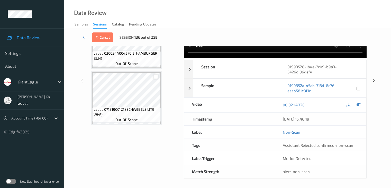
click at [156, 77] on div at bounding box center [155, 76] width 5 height 5
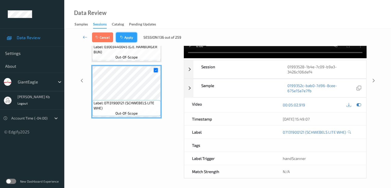
click at [129, 36] on button "Apply" at bounding box center [126, 37] width 21 height 10
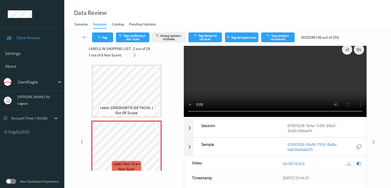
scroll to position [0, 0]
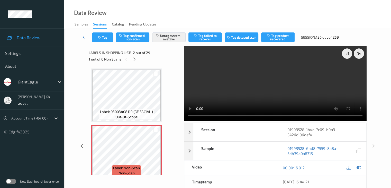
click at [83, 35] on icon at bounding box center [85, 36] width 5 height 5
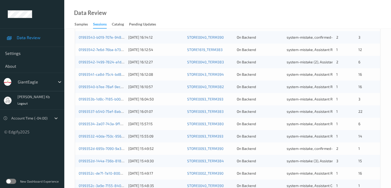
scroll to position [231, 0]
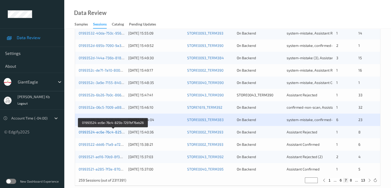
click at [109, 132] on link "01993524-ec6e-76c4-825b-7297bf76ab26" at bounding box center [113, 132] width 69 height 4
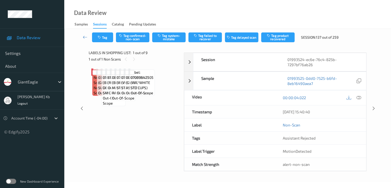
scroll to position [31, 0]
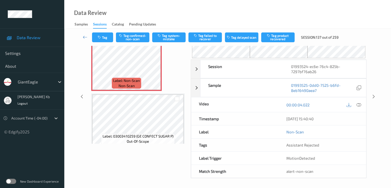
drag, startPoint x: 123, startPoint y: 3, endPoint x: 255, endPoint y: 10, distance: 132.5
click at [268, 10] on div "Data Review Samples Sessions Catalog Pending Updates" at bounding box center [227, 14] width 327 height 29
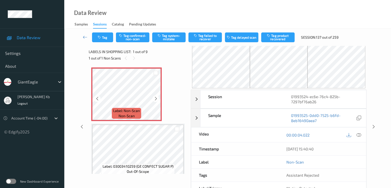
scroll to position [0, 0]
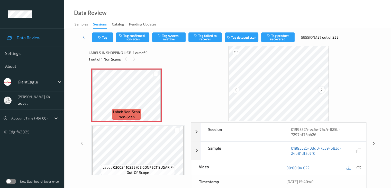
click at [323, 91] on icon at bounding box center [321, 89] width 4 height 5
click at [360, 167] on icon at bounding box center [358, 167] width 5 height 5
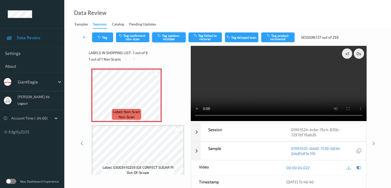
click at [169, 35] on button "Tag system-mistake" at bounding box center [168, 37] width 33 height 10
drag, startPoint x: 86, startPoint y: 36, endPoint x: 86, endPoint y: 32, distance: 3.9
click at [86, 36] on icon at bounding box center [85, 36] width 5 height 5
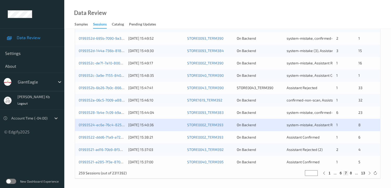
scroll to position [240, 0]
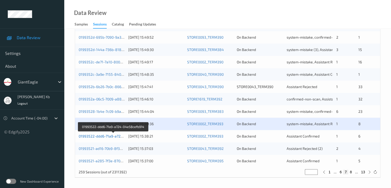
click at [96, 136] on link "01993522-ddd6-71a9-a724-04e58cefb914" at bounding box center [114, 136] width 70 height 4
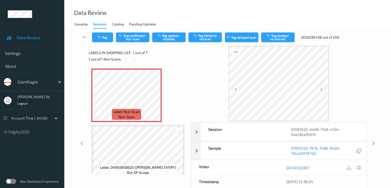
click at [323, 91] on icon at bounding box center [321, 89] width 4 height 5
click at [358, 168] on icon at bounding box center [358, 167] width 5 height 5
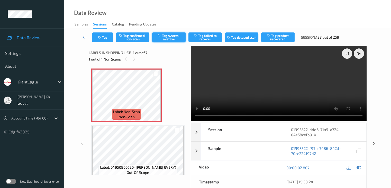
click at [170, 36] on button "Tag system-mistake" at bounding box center [168, 37] width 33 height 10
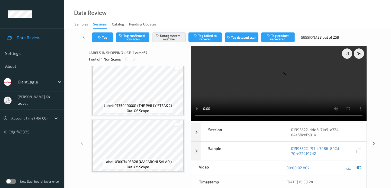
scroll to position [286, 0]
click at [85, 36] on icon at bounding box center [85, 36] width 5 height 5
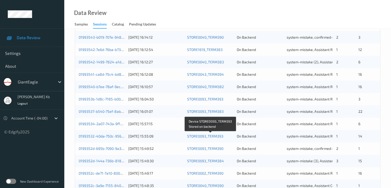
scroll to position [240, 0]
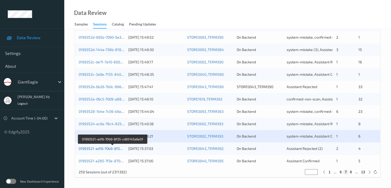
click at [107, 148] on link "01993521-ad16-70b9-8f35-cd65145a6e0f" at bounding box center [113, 148] width 68 height 4
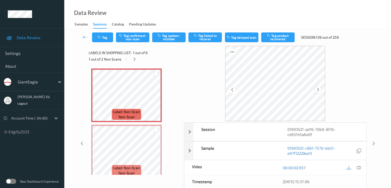
click at [317, 90] on icon at bounding box center [318, 89] width 4 height 5
click at [360, 167] on icon at bounding box center [358, 167] width 5 height 5
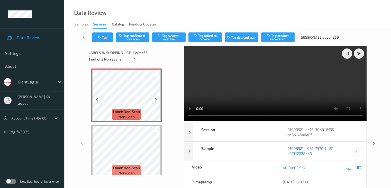
click at [156, 99] on icon at bounding box center [156, 99] width 4 height 5
click at [168, 38] on button "Tag system-mistake" at bounding box center [168, 37] width 33 height 10
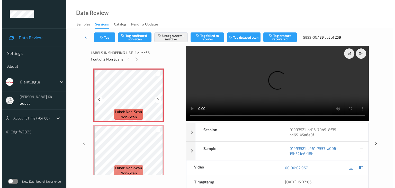
scroll to position [26, 0]
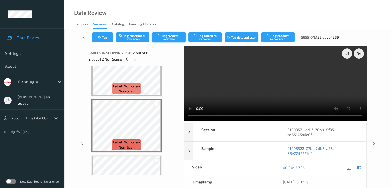
click at [169, 38] on button "Tag system-mistake" at bounding box center [168, 37] width 33 height 10
click at [107, 38] on button "Tag" at bounding box center [102, 37] width 21 height 10
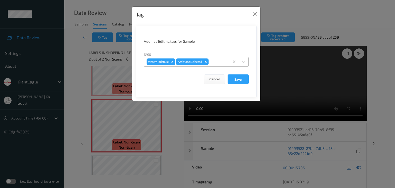
click at [221, 61] on div at bounding box center [217, 62] width 17 height 6
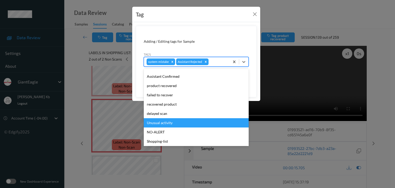
click at [166, 122] on div "Unusual activity" at bounding box center [196, 122] width 105 height 9
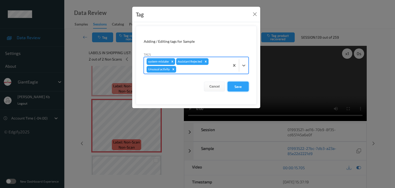
click at [238, 86] on button "Save" at bounding box center [237, 86] width 21 height 10
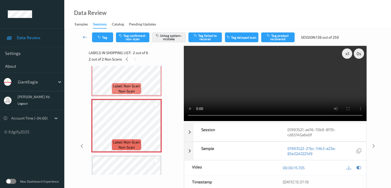
click at [85, 37] on icon at bounding box center [85, 36] width 5 height 5
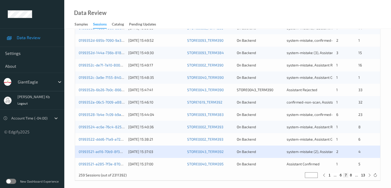
scroll to position [240, 0]
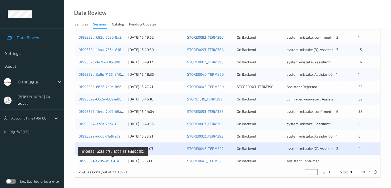
click at [116, 160] on link "01993521-a285-7f3e-8707-5313eb620752" at bounding box center [113, 160] width 69 height 4
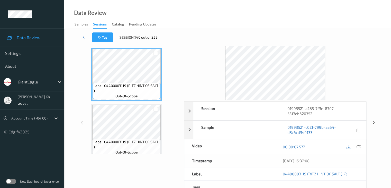
scroll to position [11, 0]
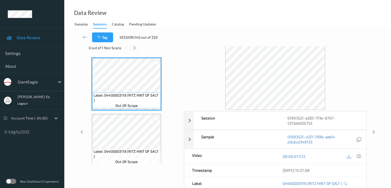
click at [136, 48] on icon at bounding box center [134, 47] width 4 height 5
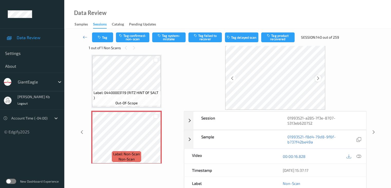
click at [318, 77] on icon at bounding box center [318, 78] width 4 height 5
click at [319, 79] on icon at bounding box center [318, 78] width 4 height 5
click at [360, 155] on icon at bounding box center [358, 156] width 5 height 5
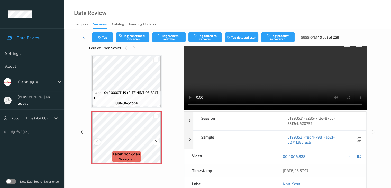
click at [96, 142] on icon at bounding box center [97, 141] width 4 height 5
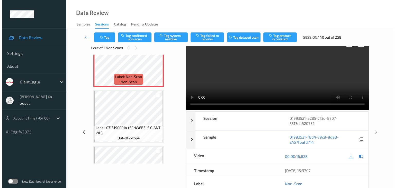
scroll to position [110, 0]
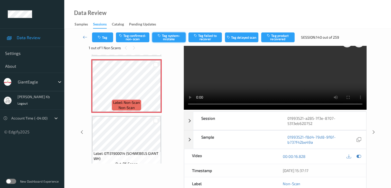
click at [170, 37] on button "Tag system-mistake" at bounding box center [168, 37] width 33 height 10
click at [103, 37] on button "Tag" at bounding box center [102, 37] width 21 height 10
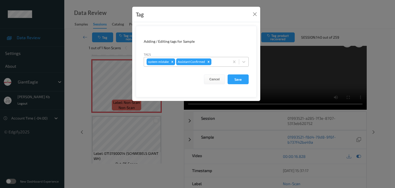
click at [217, 61] on div at bounding box center [219, 62] width 15 height 6
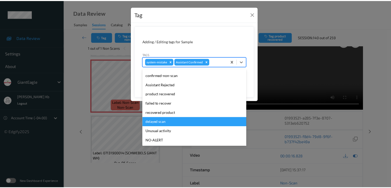
scroll to position [26, 0]
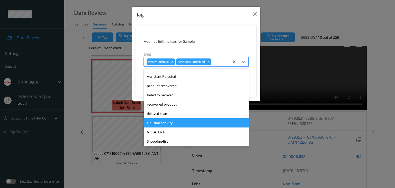
click at [155, 122] on div "Unusual activity" at bounding box center [196, 122] width 105 height 9
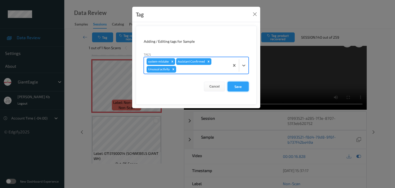
click at [238, 86] on button "Save" at bounding box center [237, 86] width 21 height 10
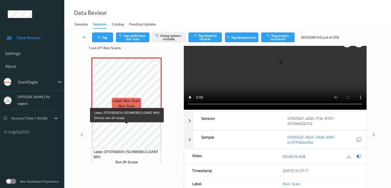
scroll to position [84, 0]
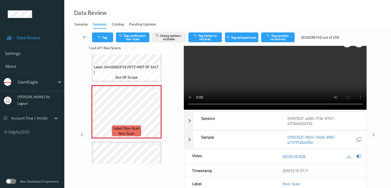
click at [84, 37] on icon at bounding box center [85, 36] width 5 height 5
